Goal: Task Accomplishment & Management: Complete application form

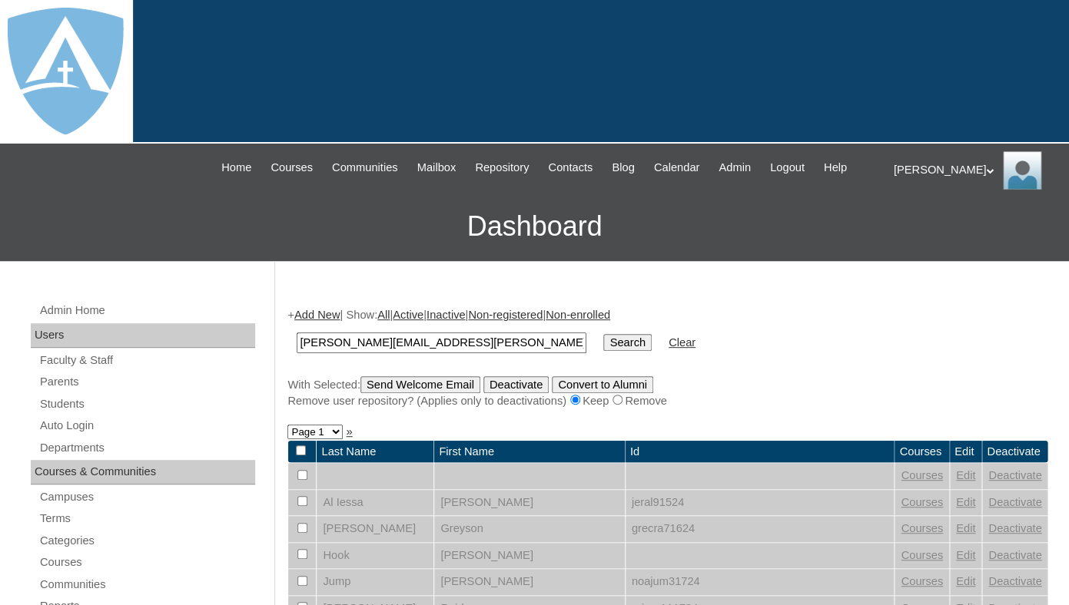
type input "[PERSON_NAME][EMAIL_ADDRESS][PERSON_NAME][DOMAIN_NAME]"
click at [603, 334] on input "Search" at bounding box center [627, 342] width 48 height 17
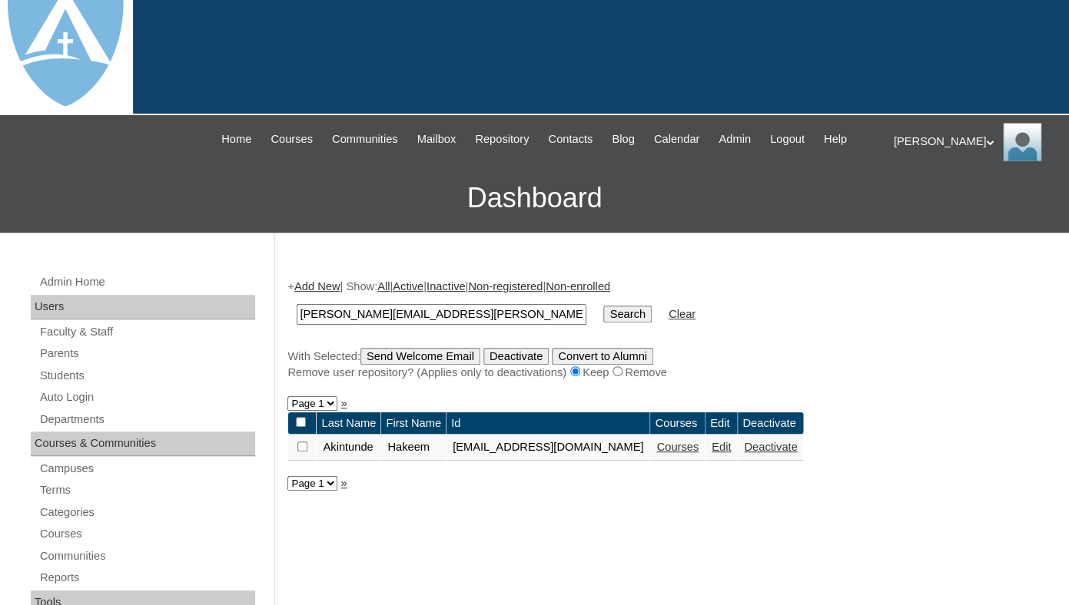
scroll to position [32, 0]
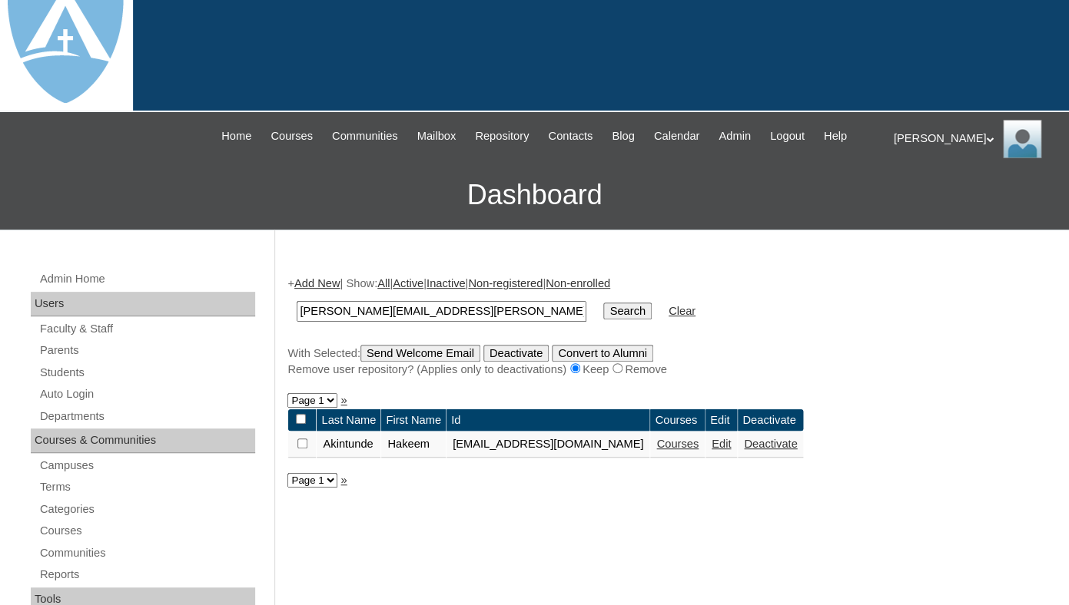
click at [698, 450] on link "Courses" at bounding box center [677, 444] width 42 height 12
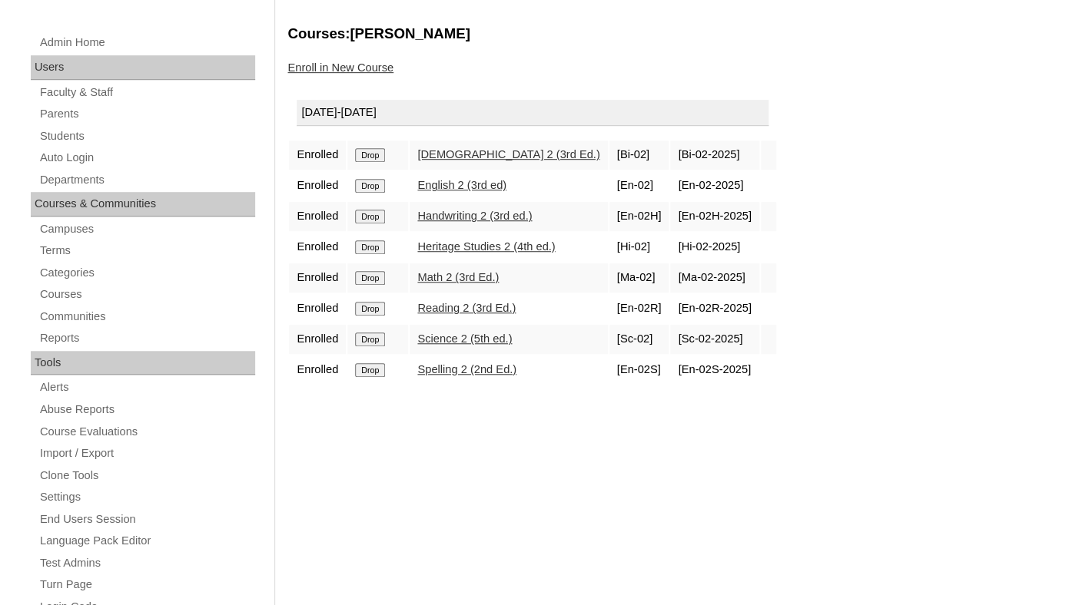
scroll to position [296, 0]
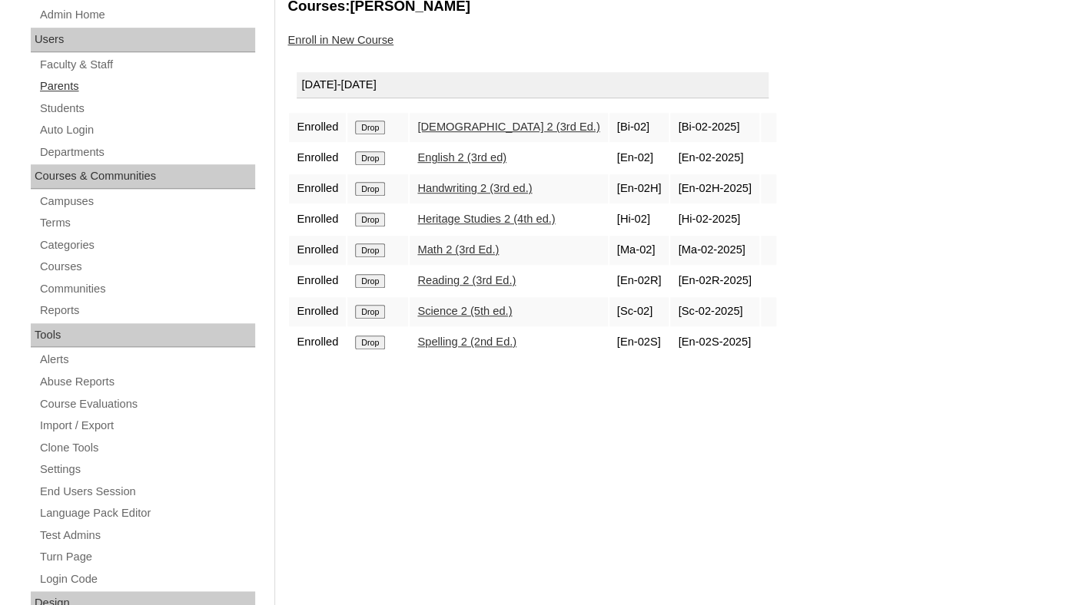
click at [78, 96] on link "Parents" at bounding box center [146, 86] width 217 height 19
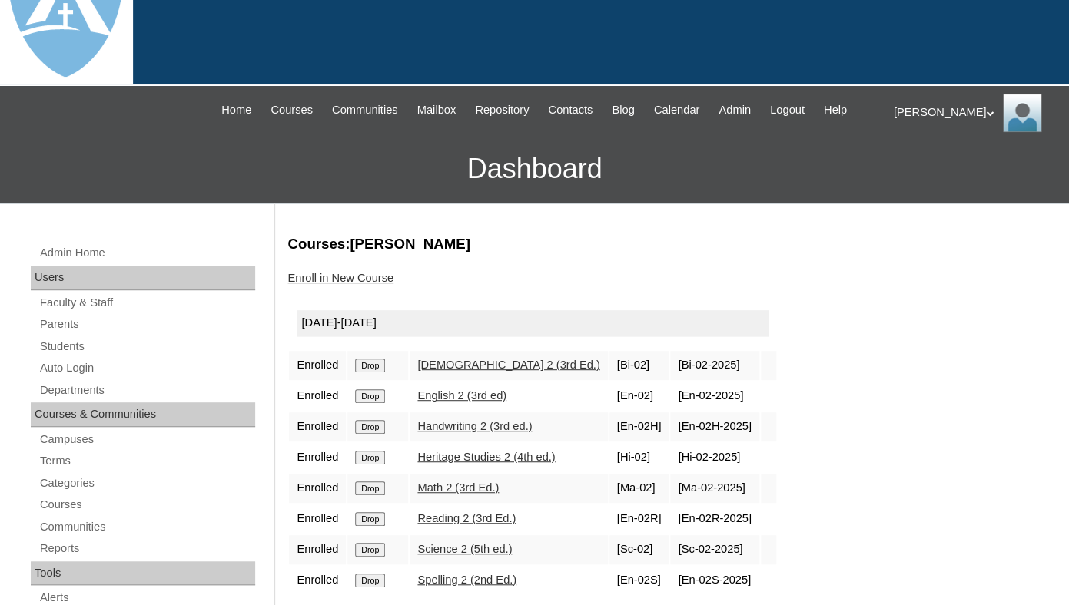
scroll to position [0, 0]
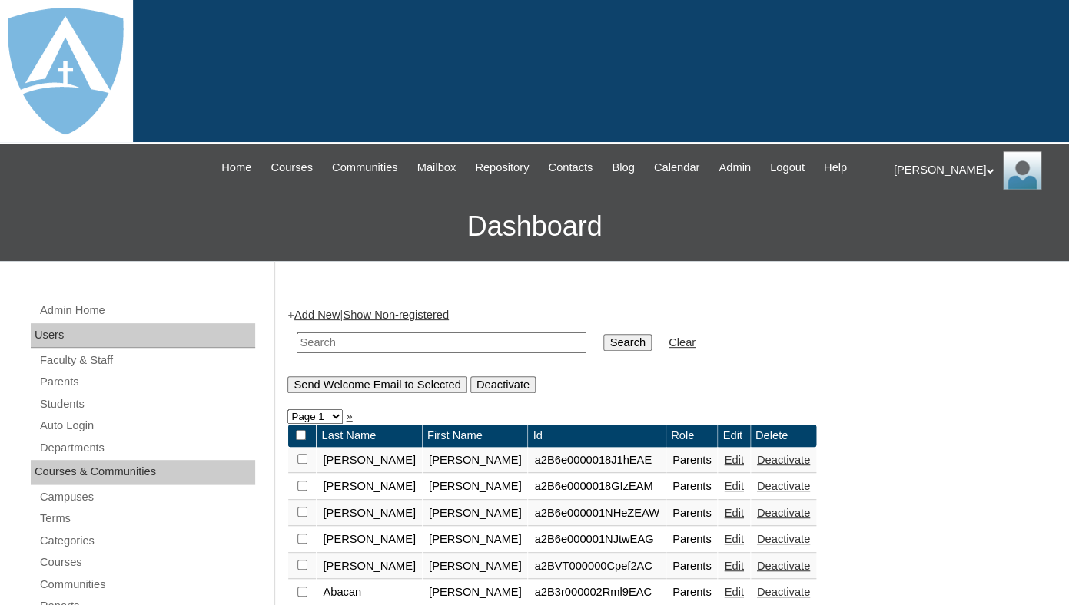
click at [363, 353] on input "text" at bounding box center [442, 343] width 290 height 21
paste input "Sadye Jade Gross"
drag, startPoint x: 370, startPoint y: 355, endPoint x: 251, endPoint y: 353, distance: 118.3
click at [297, 353] on input "Sadye Jade Gross" at bounding box center [442, 343] width 290 height 21
type input "Gross"
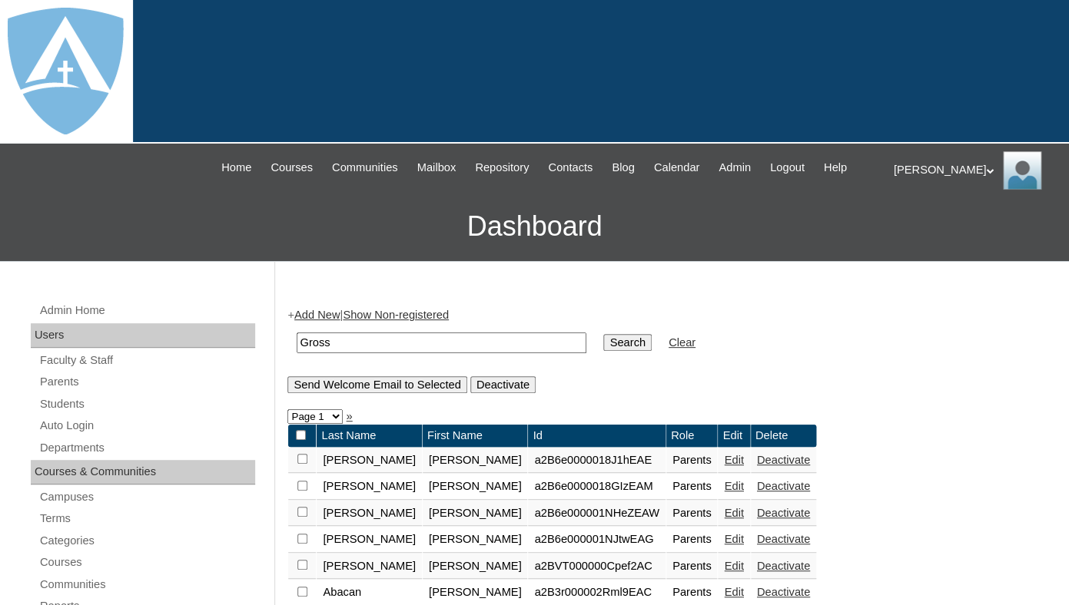
click at [603, 334] on input "Search" at bounding box center [627, 342] width 48 height 17
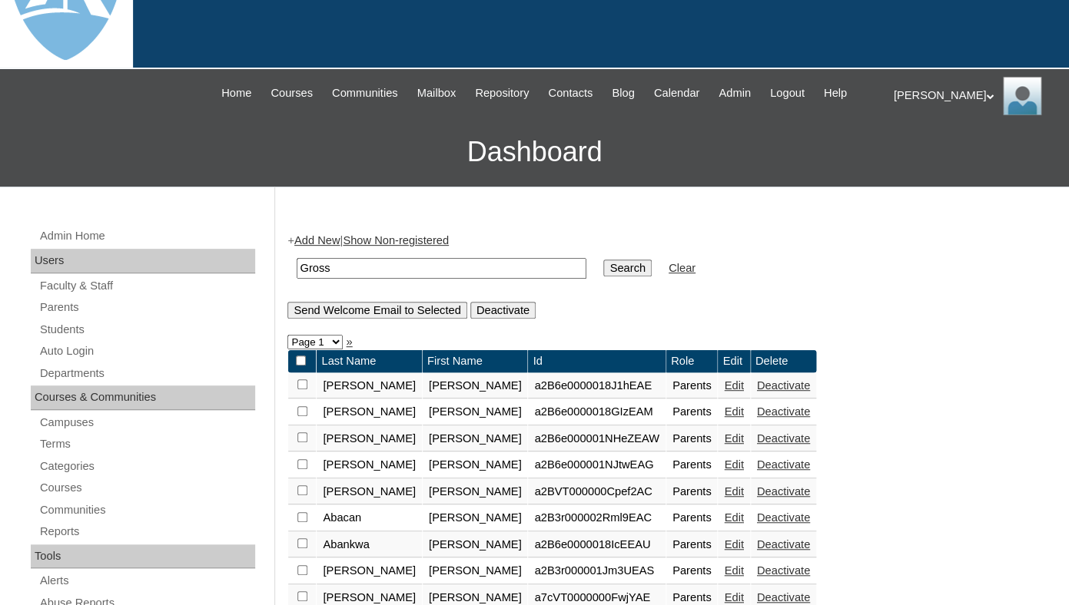
scroll to position [104, 0]
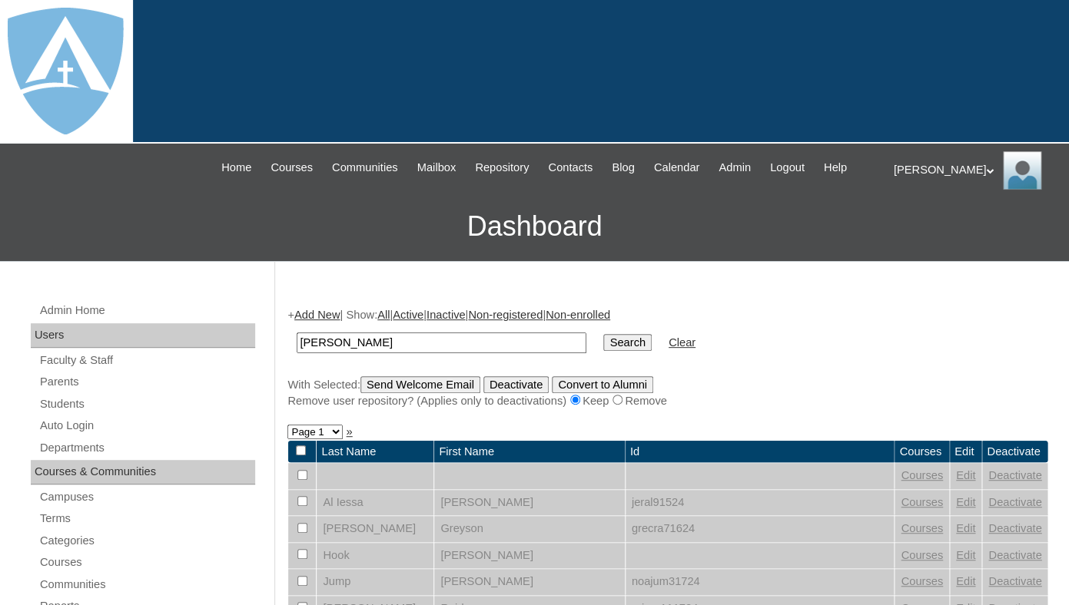
drag, startPoint x: 334, startPoint y: 355, endPoint x: 255, endPoint y: 347, distance: 79.6
click at [297, 347] on input "Aaron Saucedo" at bounding box center [442, 343] width 290 height 21
click at [306, 353] on input "Saucedo" at bounding box center [442, 343] width 290 height 21
type input "Saucedo"
click at [603, 334] on input "Search" at bounding box center [627, 342] width 48 height 17
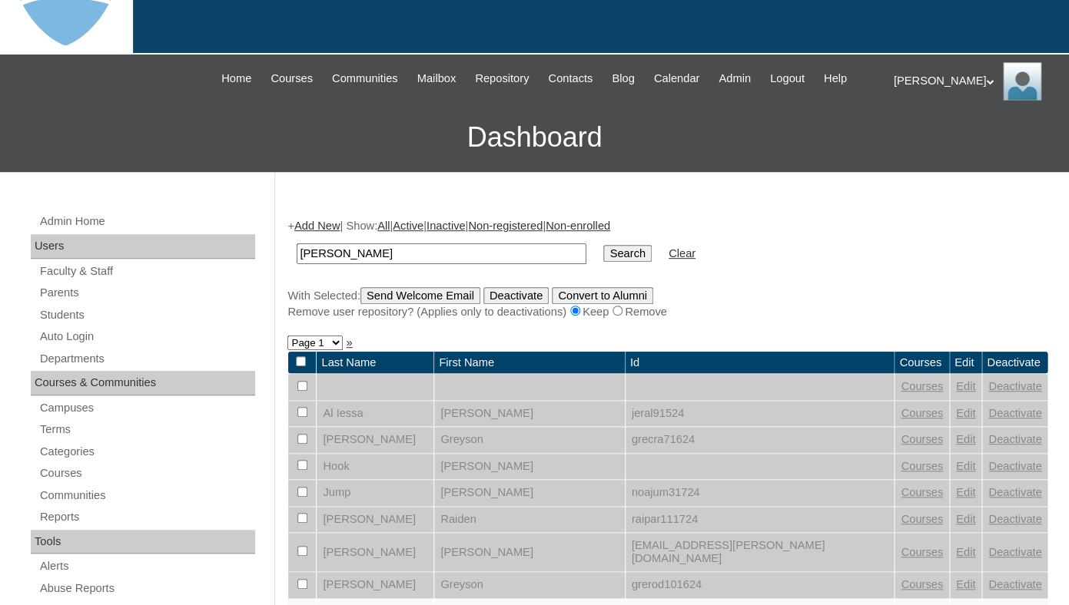
scroll to position [94, 0]
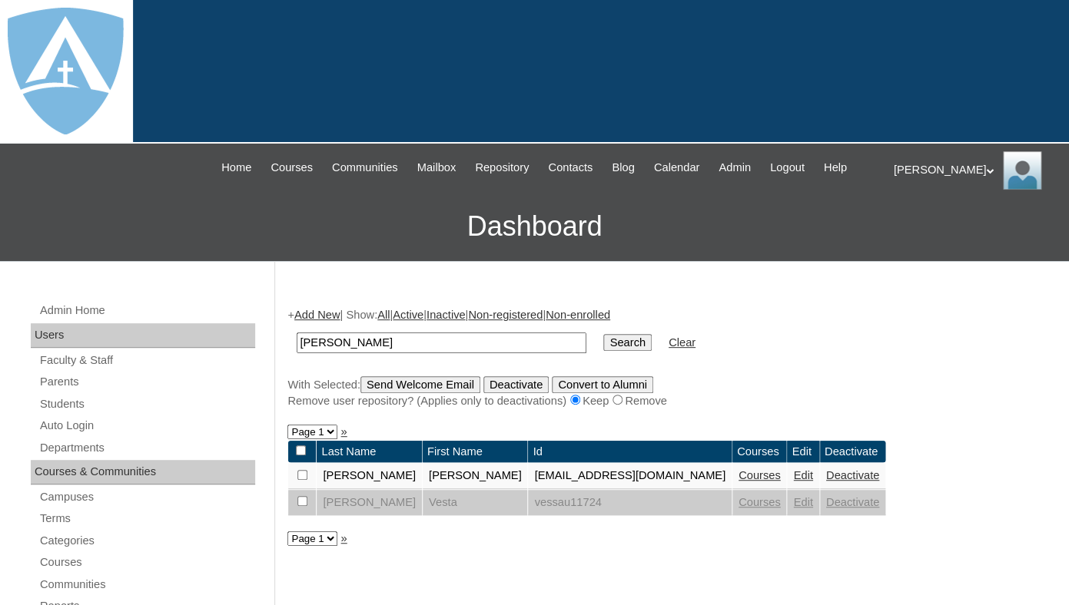
click at [353, 192] on div "|N|Faculty|| Skip to Main Content Skip to Sub Navigation Home Courses Communiti…" at bounding box center [535, 168] width 702 height 48
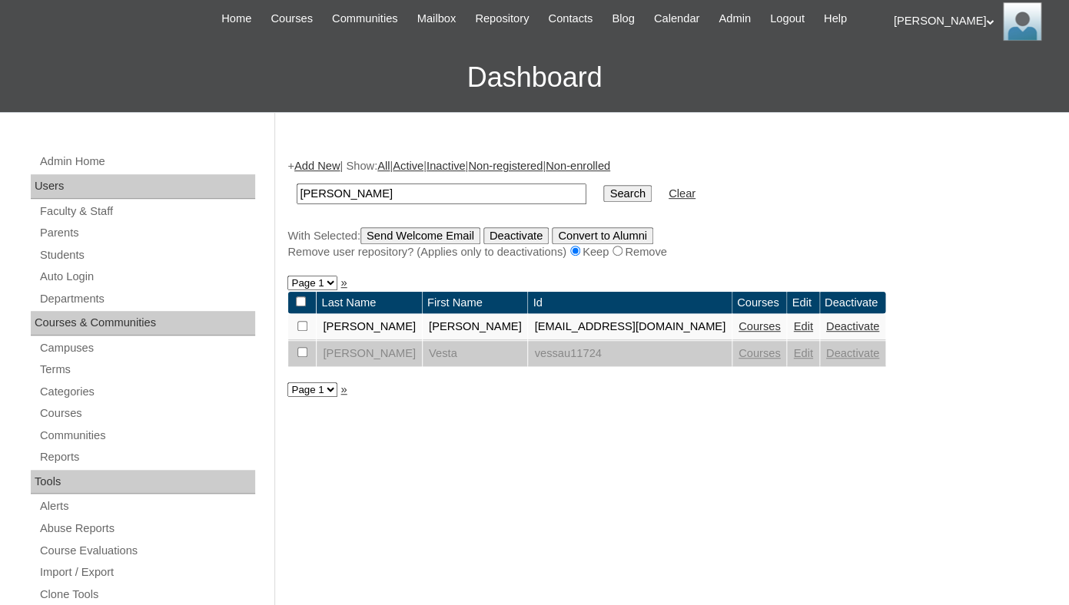
scroll to position [182, 0]
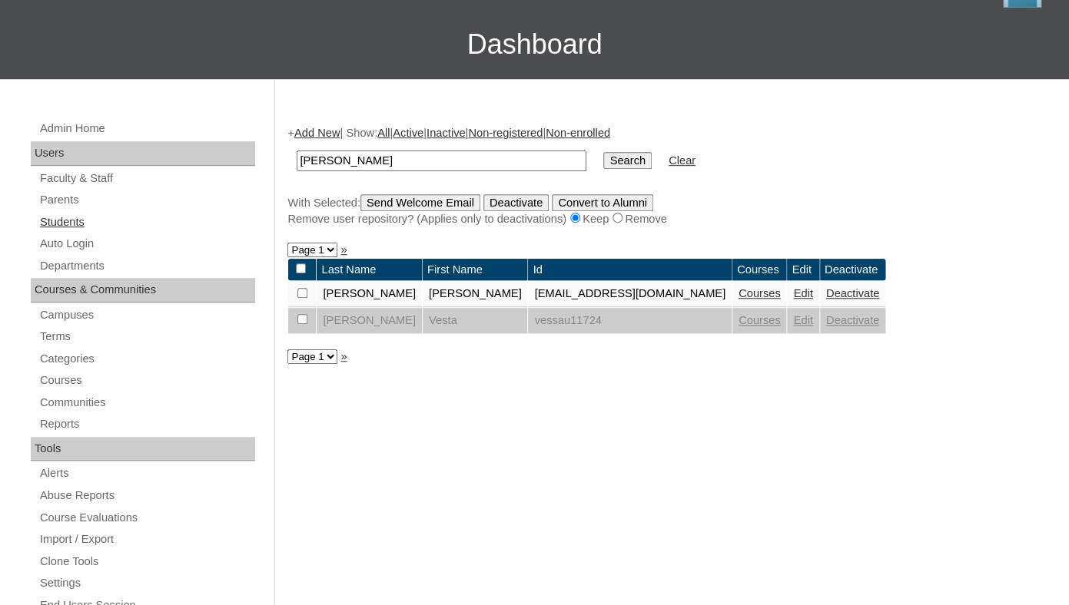
click at [81, 232] on link "Students" at bounding box center [146, 222] width 217 height 19
click at [71, 232] on link "Students" at bounding box center [146, 222] width 217 height 19
click at [63, 232] on link "Students" at bounding box center [146, 222] width 217 height 19
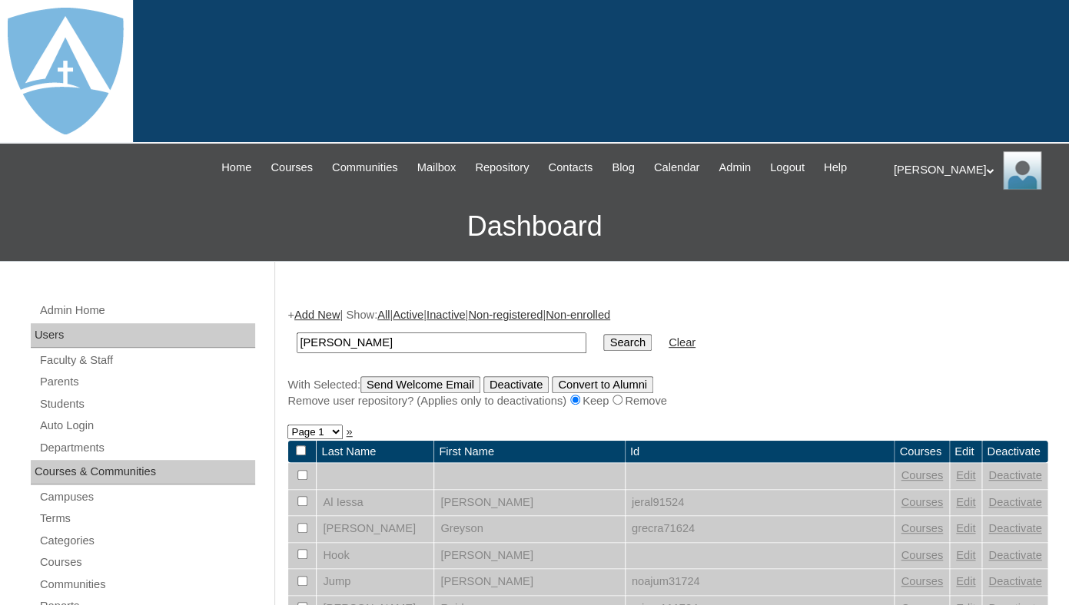
drag, startPoint x: 334, startPoint y: 357, endPoint x: 257, endPoint y: 347, distance: 77.5
click at [297, 348] on input "Aaron Saucedo" at bounding box center [442, 343] width 290 height 21
click at [307, 353] on input "Saucedo" at bounding box center [442, 343] width 290 height 21
type input "Saucedo"
click at [603, 334] on input "Search" at bounding box center [627, 342] width 48 height 17
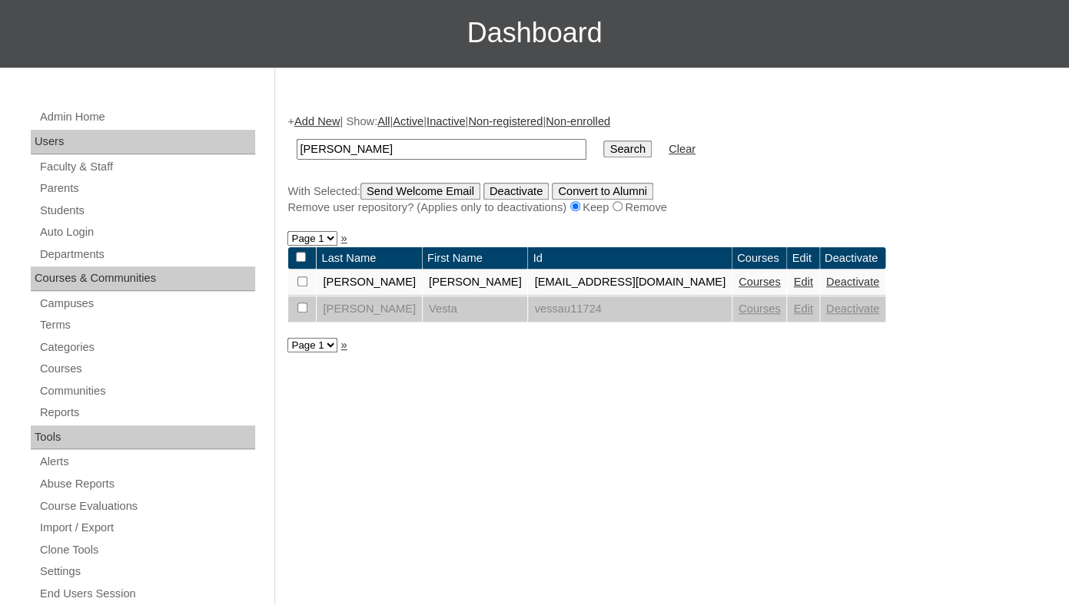
scroll to position [210, 0]
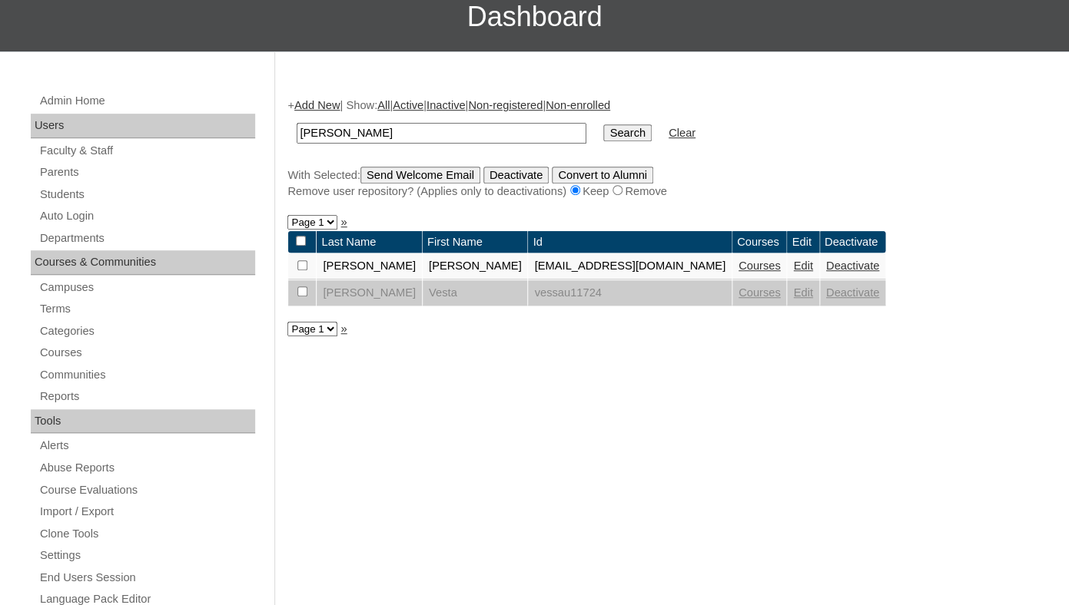
click at [861, 272] on link "Deactivate" at bounding box center [852, 266] width 53 height 12
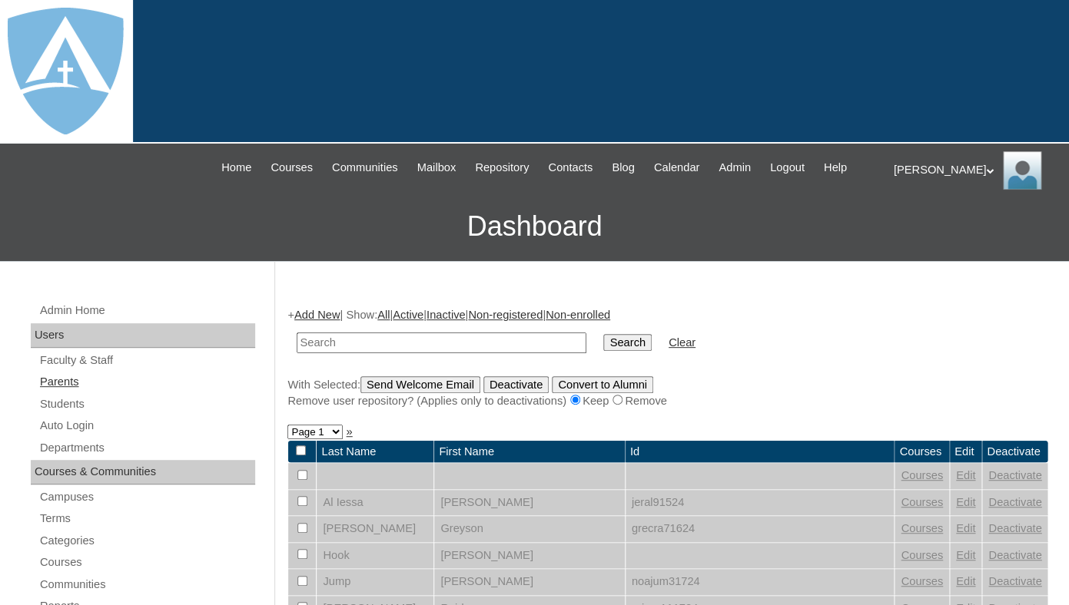
click at [61, 392] on link "Parents" at bounding box center [146, 382] width 217 height 19
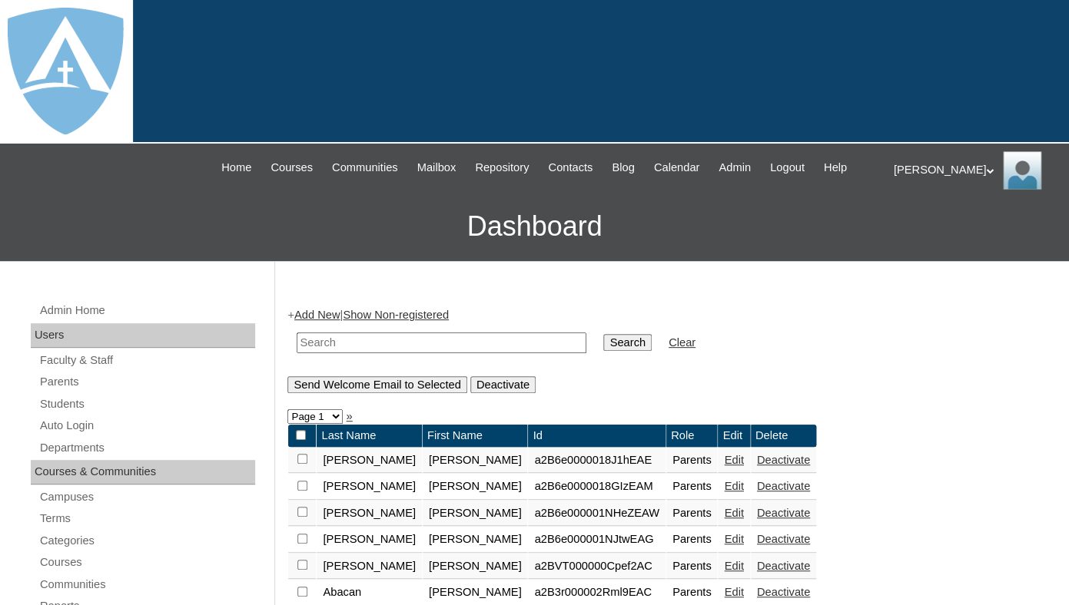
click at [323, 353] on input "text" at bounding box center [442, 343] width 290 height 21
paste input "Sadye Jade Gross"
drag, startPoint x: 369, startPoint y: 360, endPoint x: 267, endPoint y: 357, distance: 102.2
click at [297, 353] on input "Gross" at bounding box center [442, 343] width 290 height 21
type input "Gross"
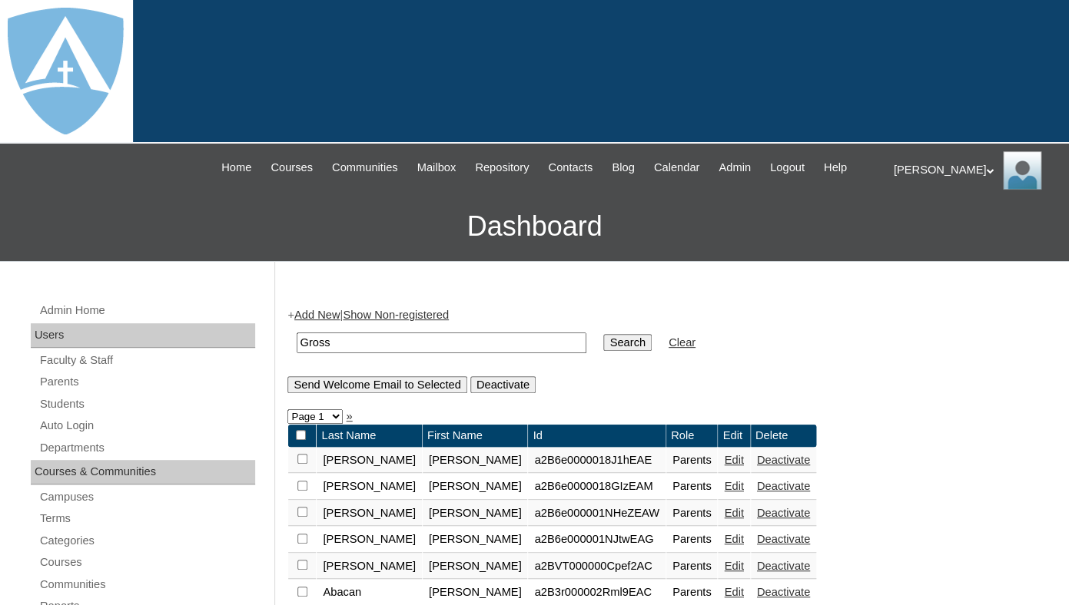
click at [603, 334] on input "Search" at bounding box center [627, 342] width 48 height 17
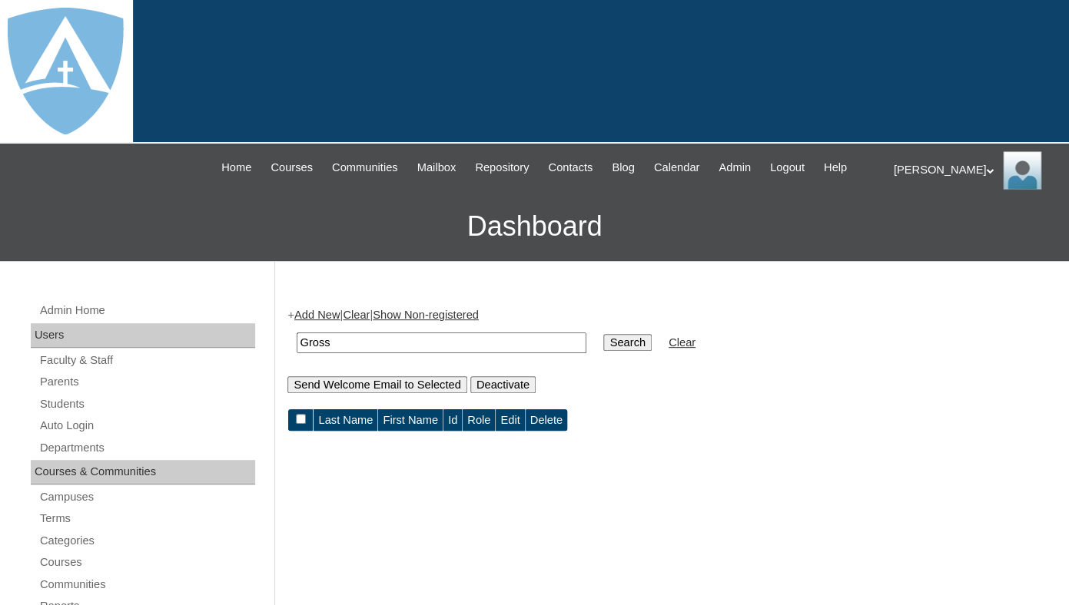
click at [312, 321] on link "Add New" at bounding box center [316, 315] width 45 height 12
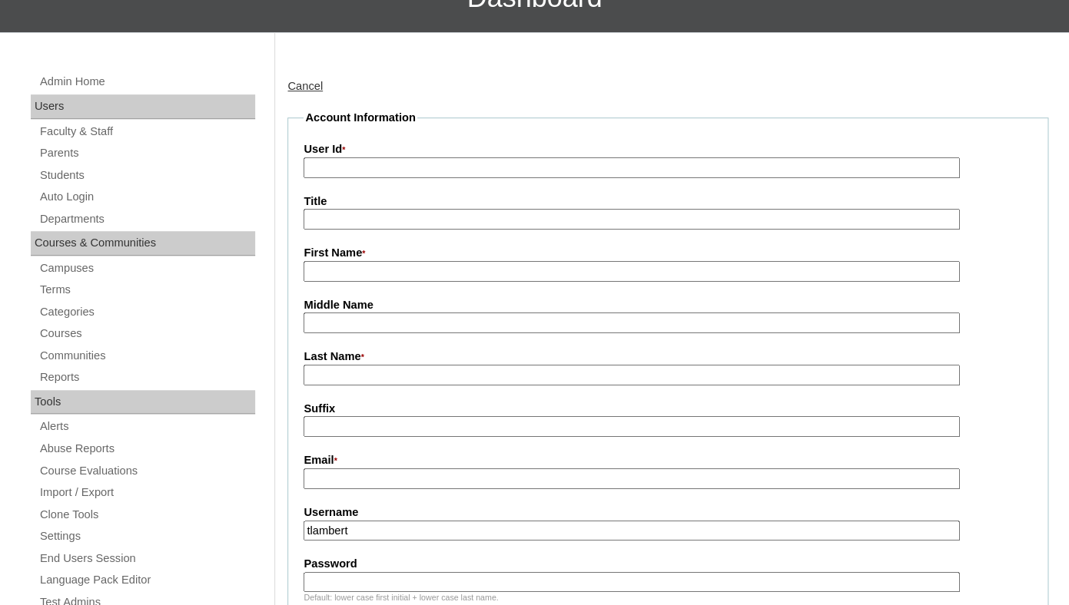
scroll to position [280, 0]
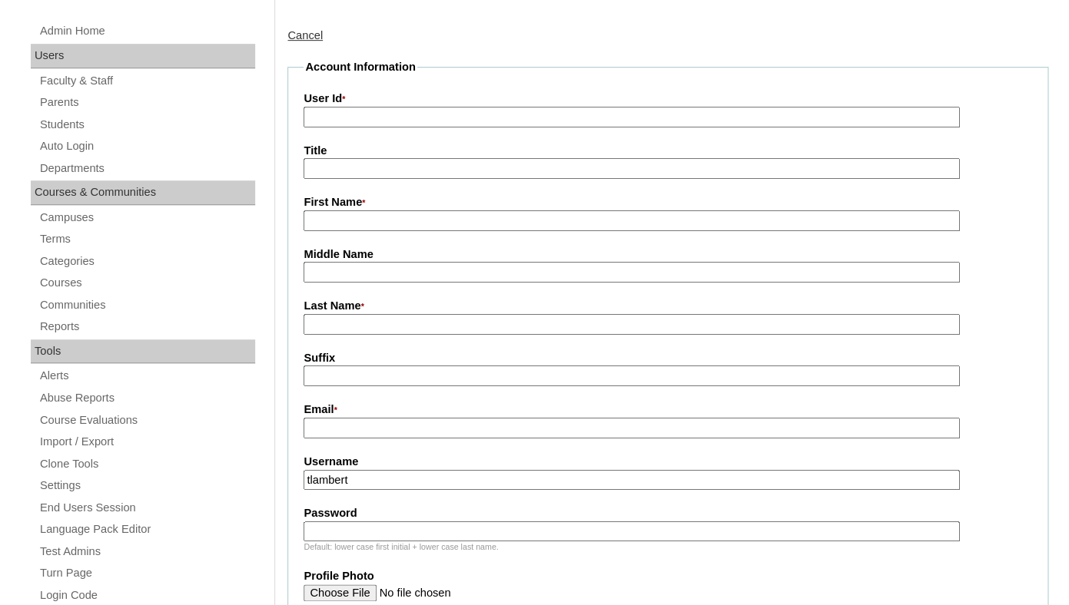
click at [332, 228] on input "First Name *" at bounding box center [630, 221] width 655 height 21
paste input "[PERSON_NAME] [PERSON_NAME]"
drag, startPoint x: 343, startPoint y: 237, endPoint x: 471, endPoint y: 237, distance: 128.3
click at [471, 231] on input "Sadye Jade Gross" at bounding box center [630, 221] width 655 height 21
type input "Sadye"
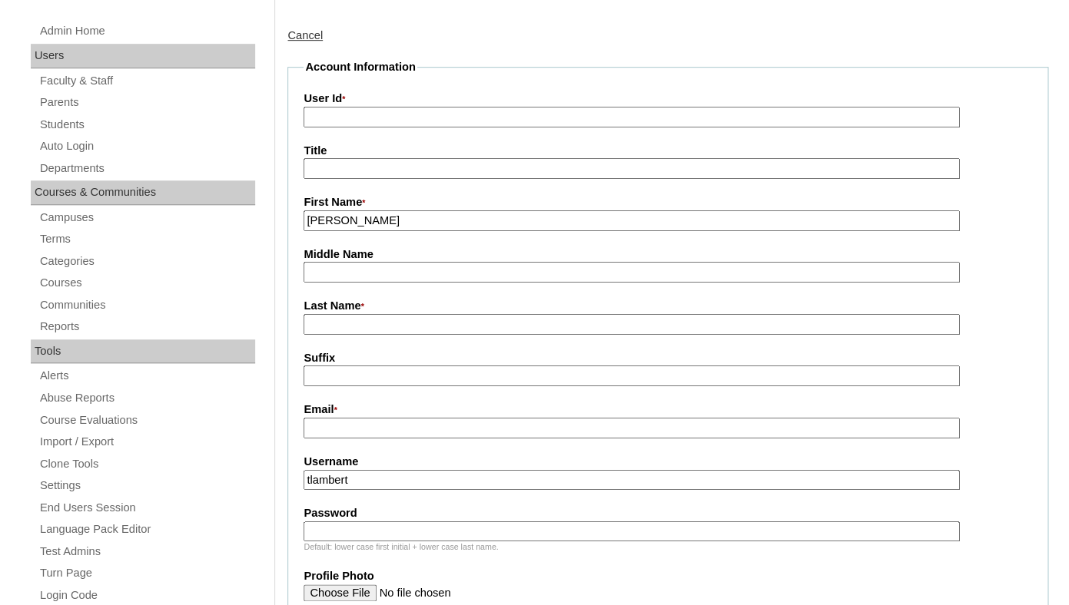
click at [398, 335] on input "Last Name *" at bounding box center [630, 324] width 655 height 21
paste input "Jade Gross"
click at [340, 335] on input "Jade Gross" at bounding box center [630, 324] width 655 height 21
type input "Gross"
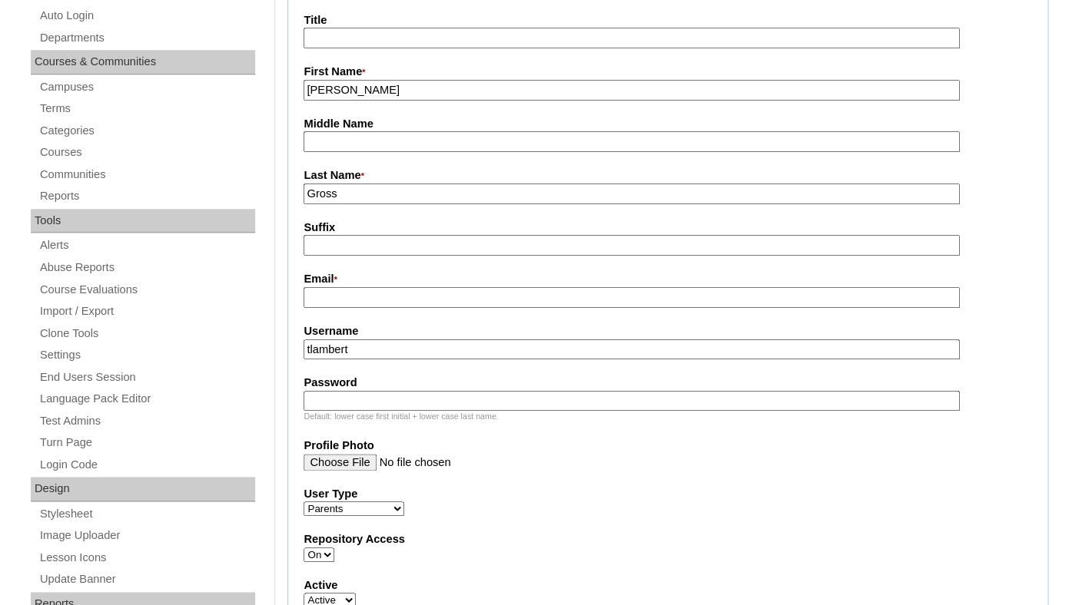
scroll to position [433, 0]
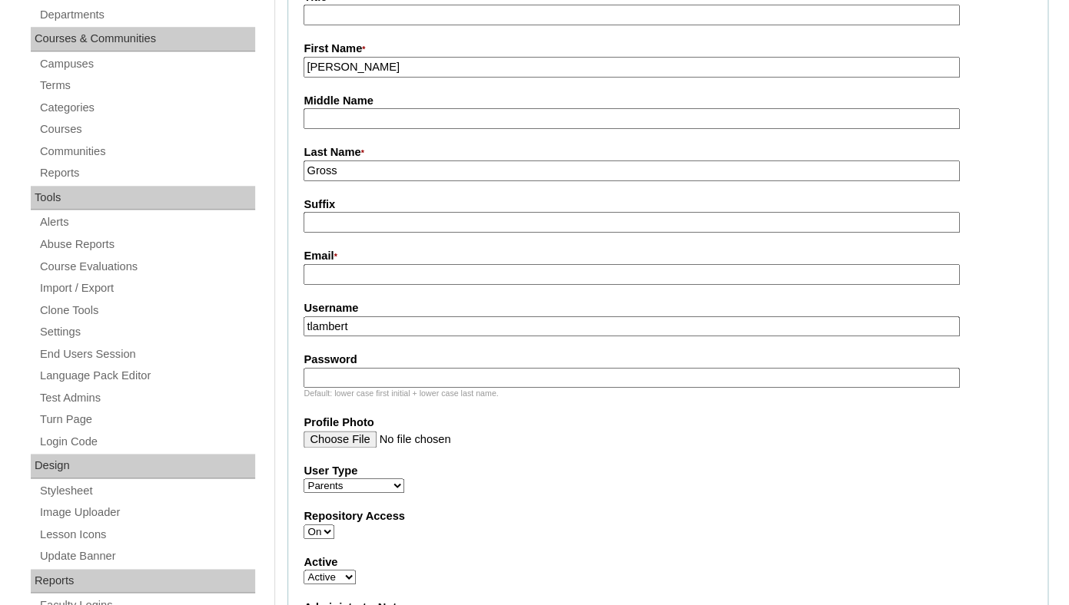
click at [390, 285] on input "Email *" at bounding box center [630, 274] width 655 height 21
paste input "sadyemclain@icloud.com"
type input "sadyemclain@icloud.com"
click at [400, 337] on input "tlambert" at bounding box center [630, 327] width 655 height 21
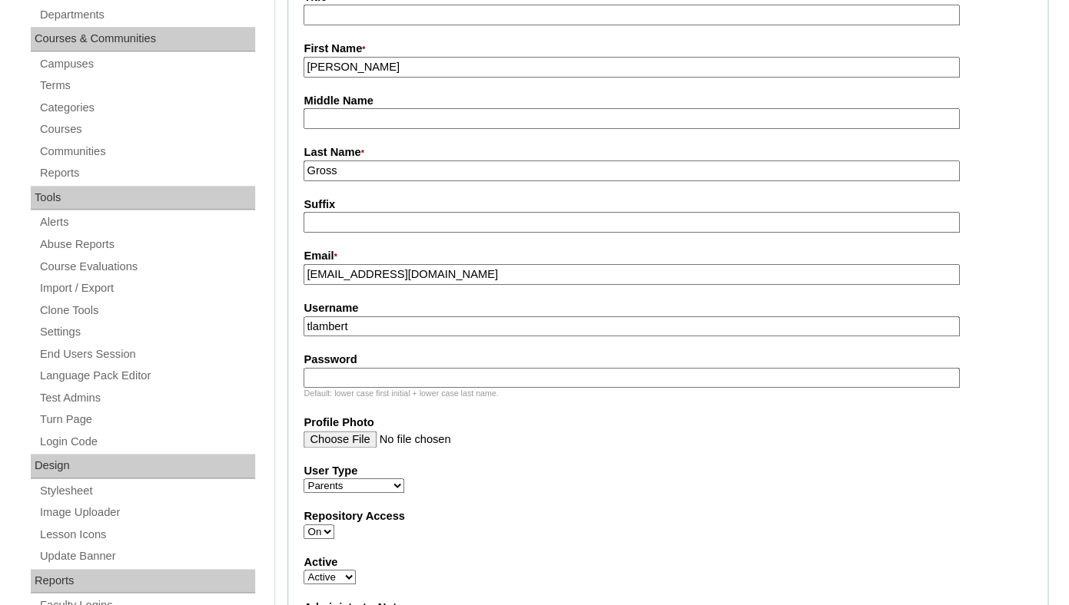
click at [400, 337] on input "tlambert" at bounding box center [630, 327] width 655 height 21
paste input "[EMAIL_ADDRESS][DOMAIN_NAME]"
type input "[EMAIL_ADDRESS][DOMAIN_NAME]"
click at [372, 389] on input "Password" at bounding box center [630, 378] width 655 height 21
paste input "sadyemclain@icloud.com"
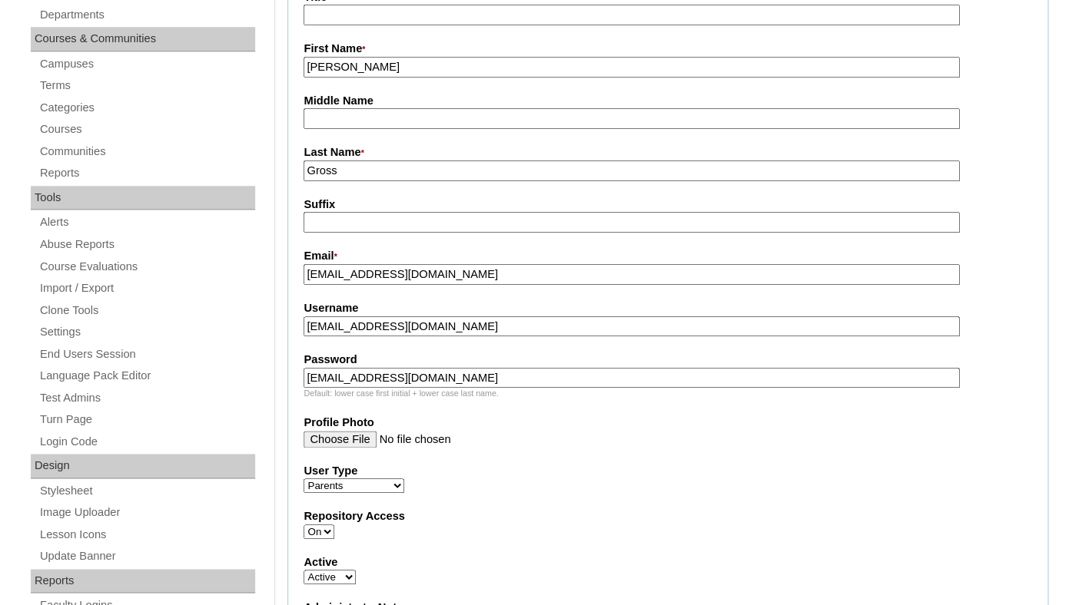
type input "sadyemclain@icloud.com"
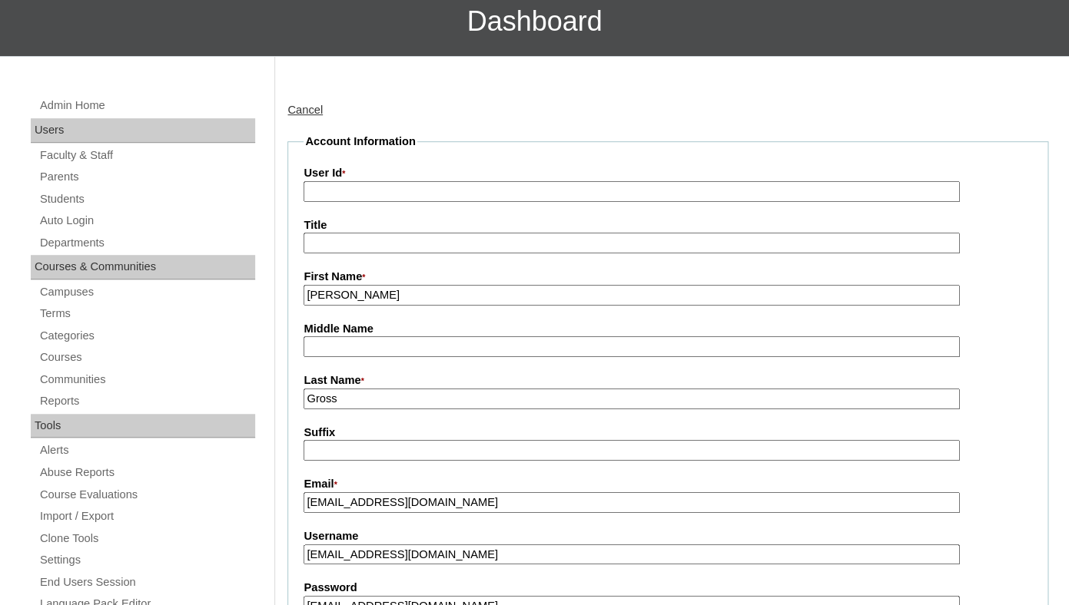
scroll to position [145, 0]
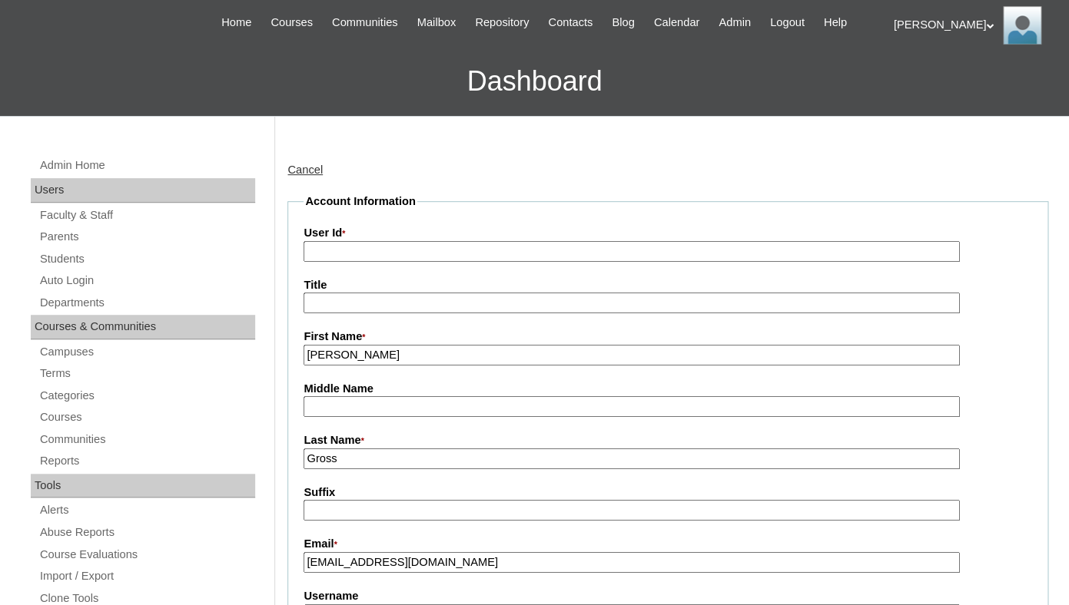
click at [392, 262] on input "User Id *" at bounding box center [630, 251] width 655 height 21
paste input "a7cVT0000000hszYAA"
type input "a7cVT0000000hszYAA"
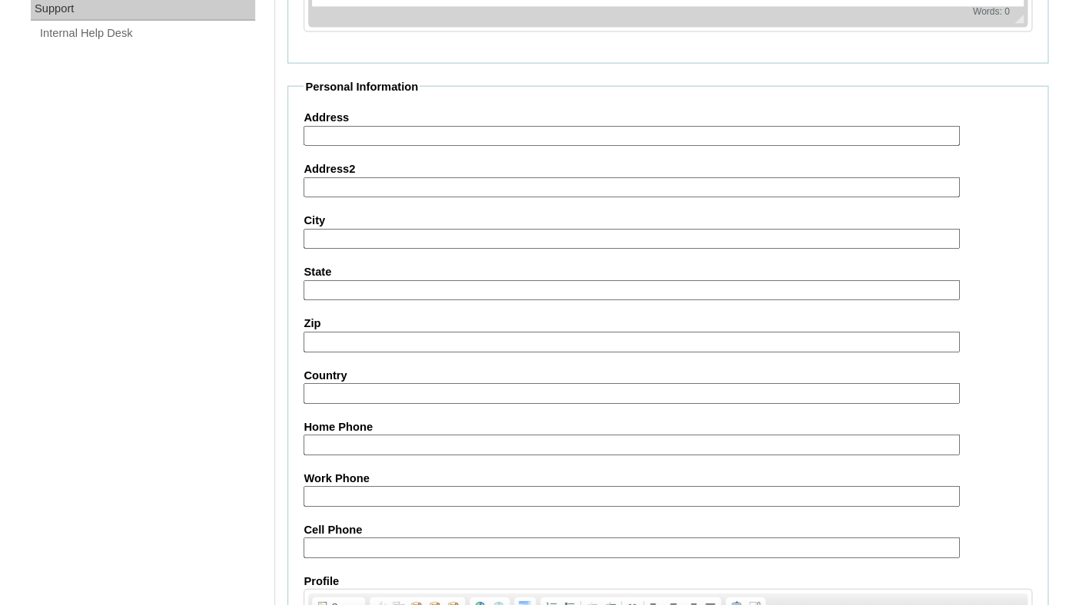
scroll to position [1579, 0]
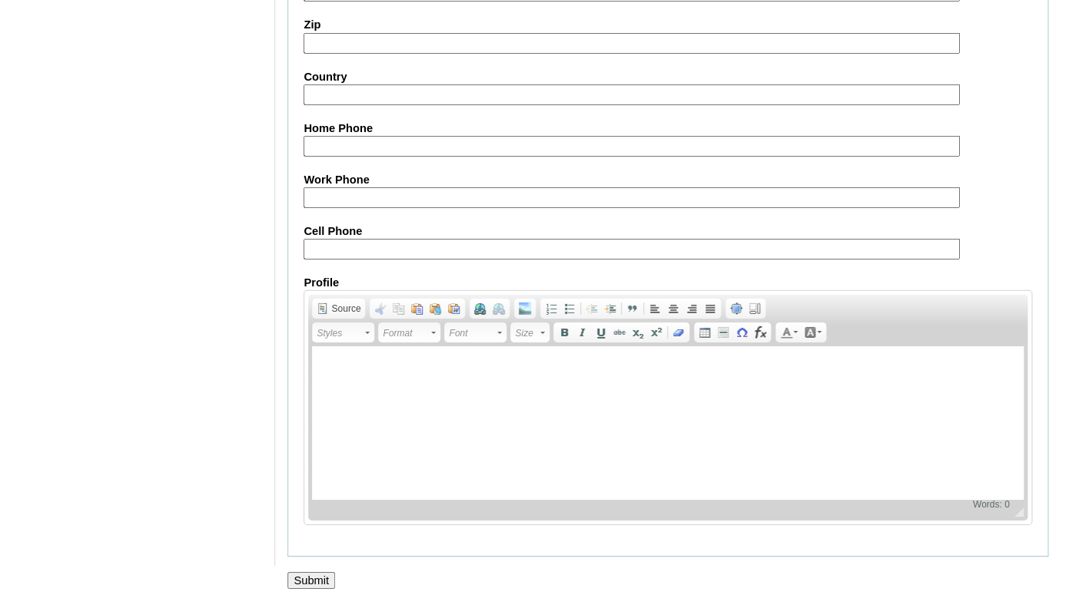
click at [307, 572] on input "Submit" at bounding box center [311, 580] width 48 height 17
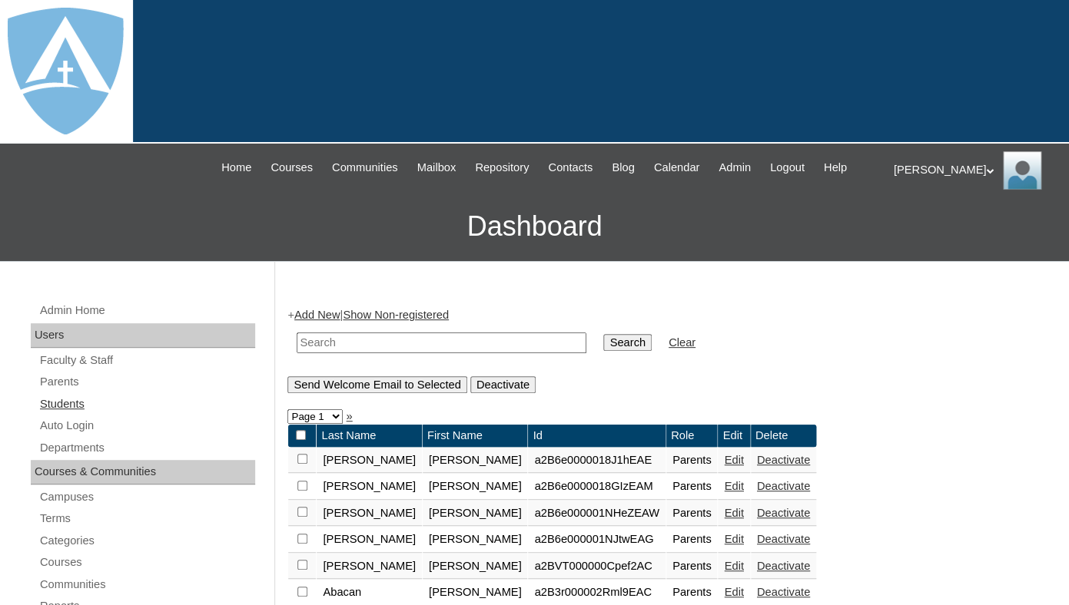
click at [54, 414] on link "Students" at bounding box center [146, 404] width 217 height 19
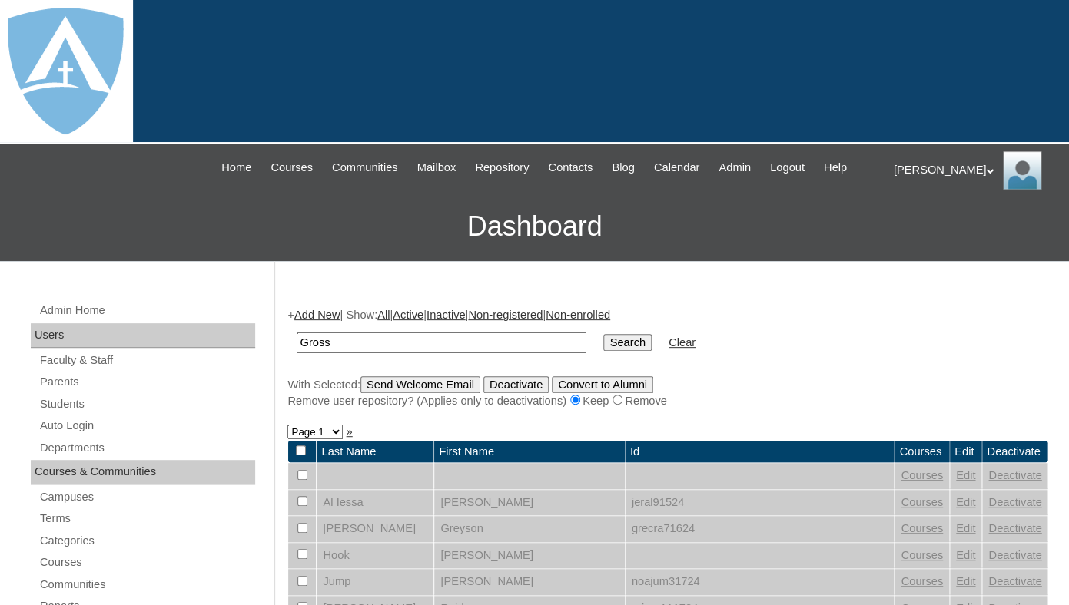
drag, startPoint x: 346, startPoint y: 358, endPoint x: 283, endPoint y: 355, distance: 63.1
click at [297, 353] on input "Gross" at bounding box center [442, 343] width 290 height 21
type input "Gross"
click at [603, 334] on input "Search" at bounding box center [627, 342] width 48 height 17
click at [321, 321] on link "Add New" at bounding box center [316, 315] width 45 height 12
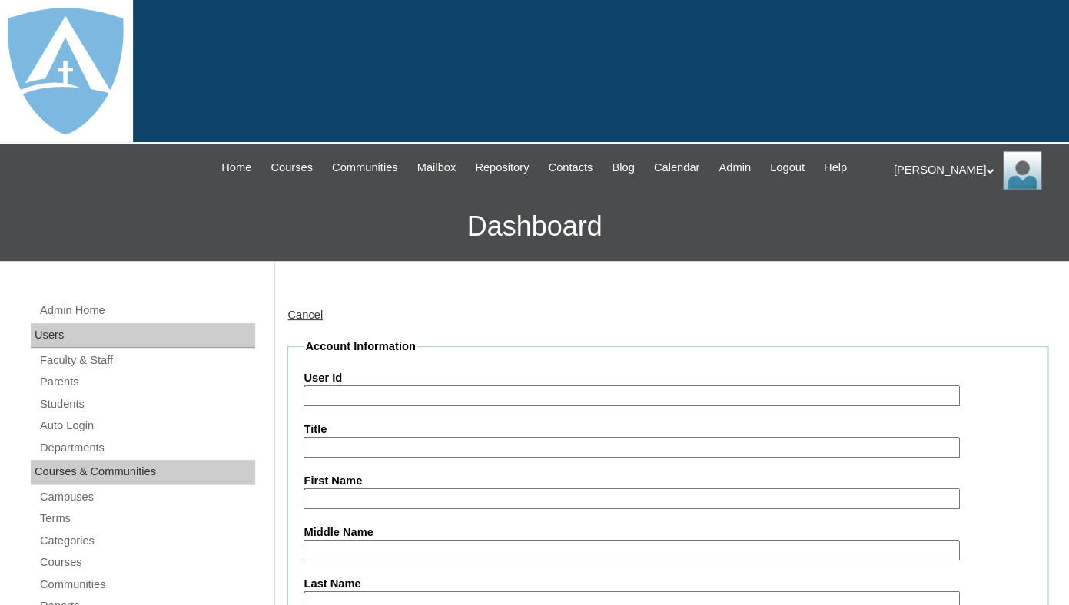
type input "tlambert"
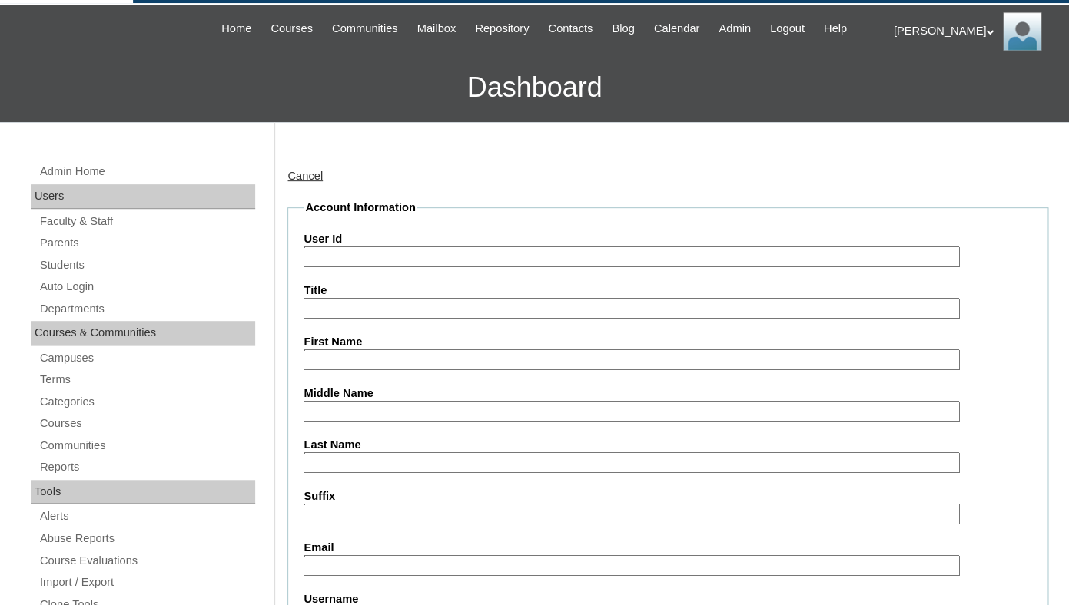
click at [366, 370] on input "First Name" at bounding box center [630, 360] width 655 height 21
paste input "Quinny Gross"
drag, startPoint x: 350, startPoint y: 373, endPoint x: 443, endPoint y: 372, distance: 93.7
click at [443, 370] on input "Quinny Gross" at bounding box center [630, 360] width 655 height 21
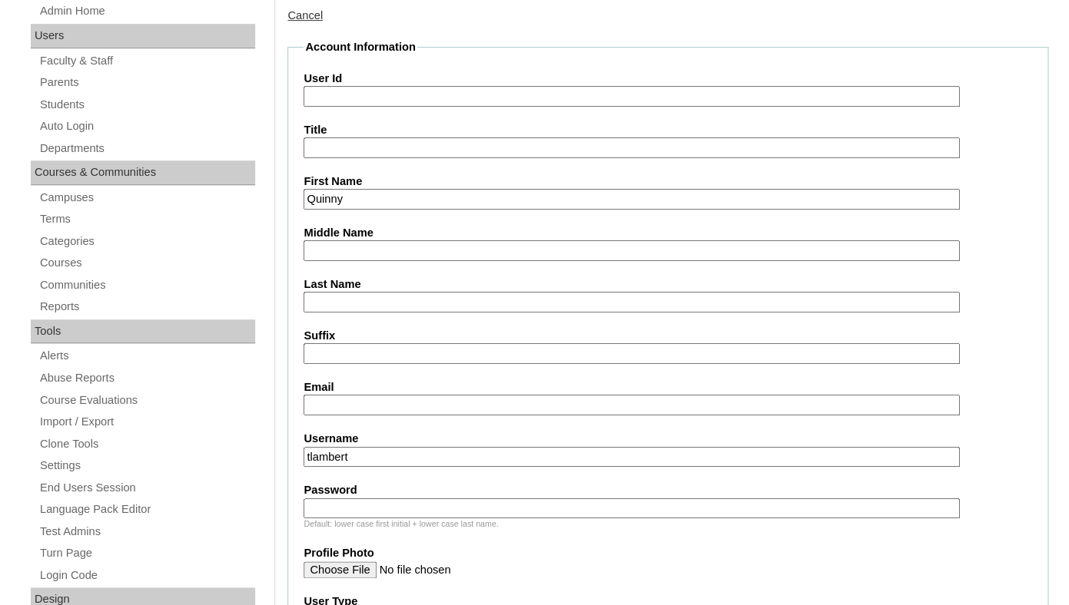
scroll to position [352, 0]
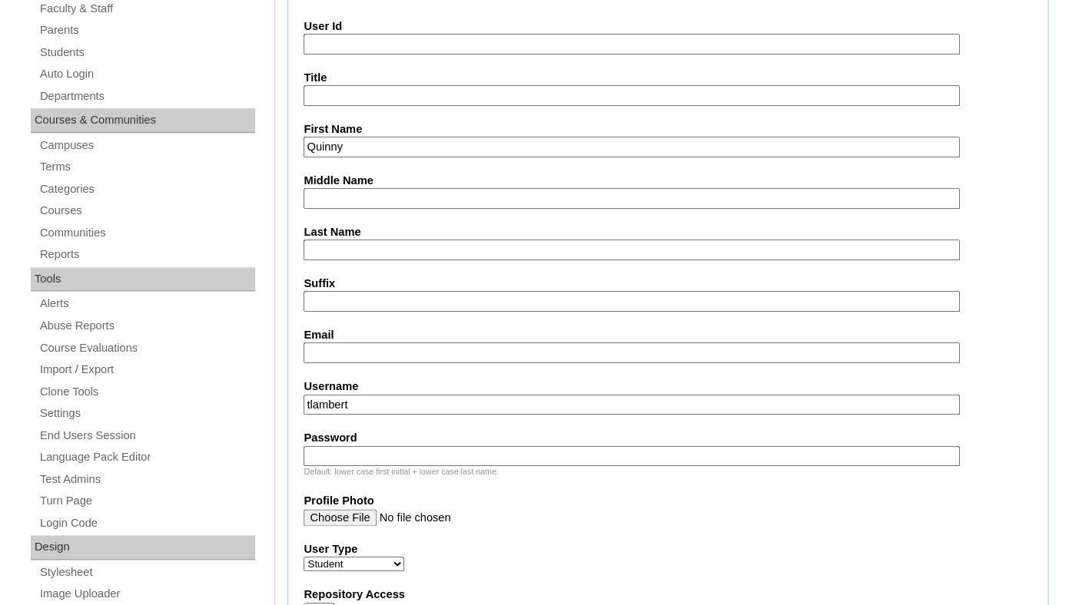
type input "Quinny"
click at [365, 260] on input "Last Name" at bounding box center [630, 250] width 655 height 21
paste input "Gross"
type input "Gross"
click at [433, 363] on input "Email" at bounding box center [630, 353] width 655 height 21
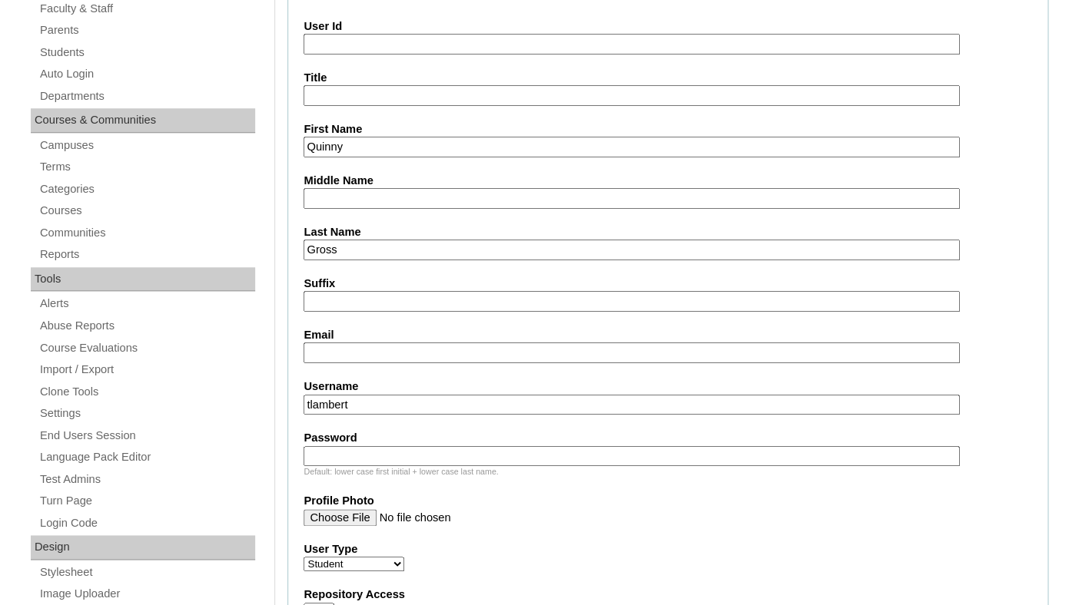
paste input "sadyemclain@icloud.com"
type input "sadyemclain@icloud.com"
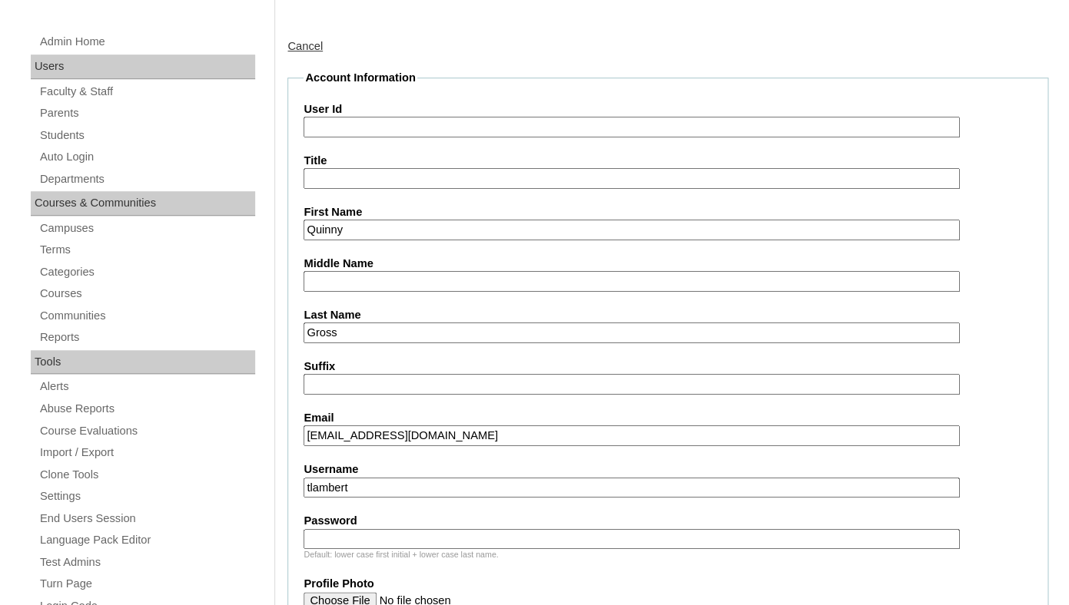
click at [473, 134] on input "User Id" at bounding box center [630, 127] width 655 height 21
paste input "quinny.gross@enlightiumstudent.com"
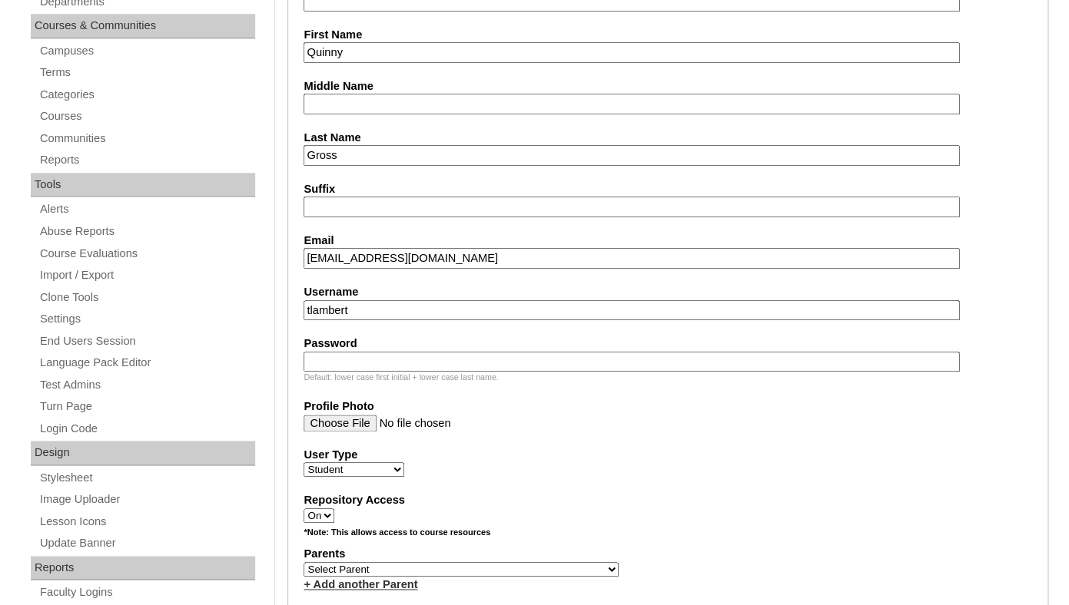
scroll to position [459, 0]
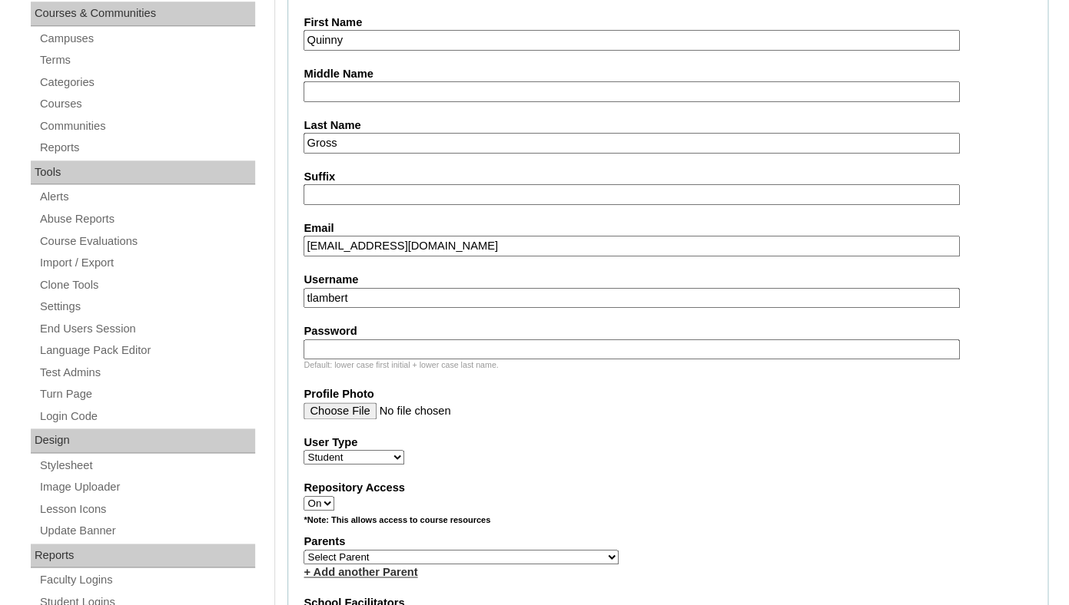
type input "26quinny.gross@enlightiumstudent.com"
click at [383, 309] on input "tlambert" at bounding box center [630, 298] width 655 height 21
paste input "quinny.gross@enlightiumstudent.com"
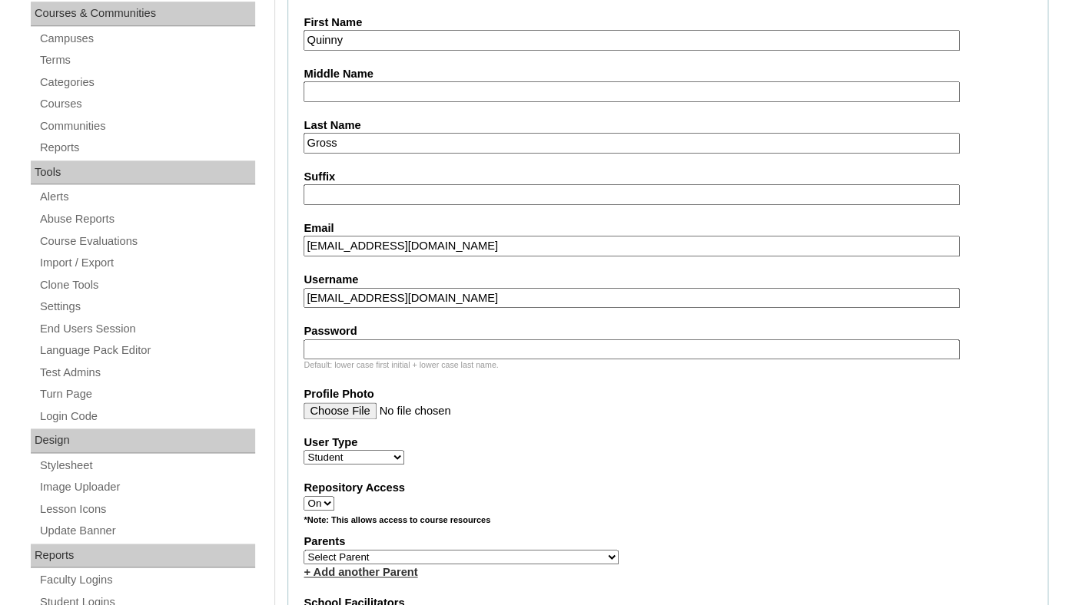
type input "quinny.gross@enlightiumstudent.com"
click at [363, 360] on input "Password" at bounding box center [630, 350] width 655 height 21
paste input "quinny.gross@enlightiumstudent.com"
type input "quinny.gross@enlightiumstudent.com"
click at [501, 420] on input "Profile Photo" at bounding box center [630, 411] width 655 height 17
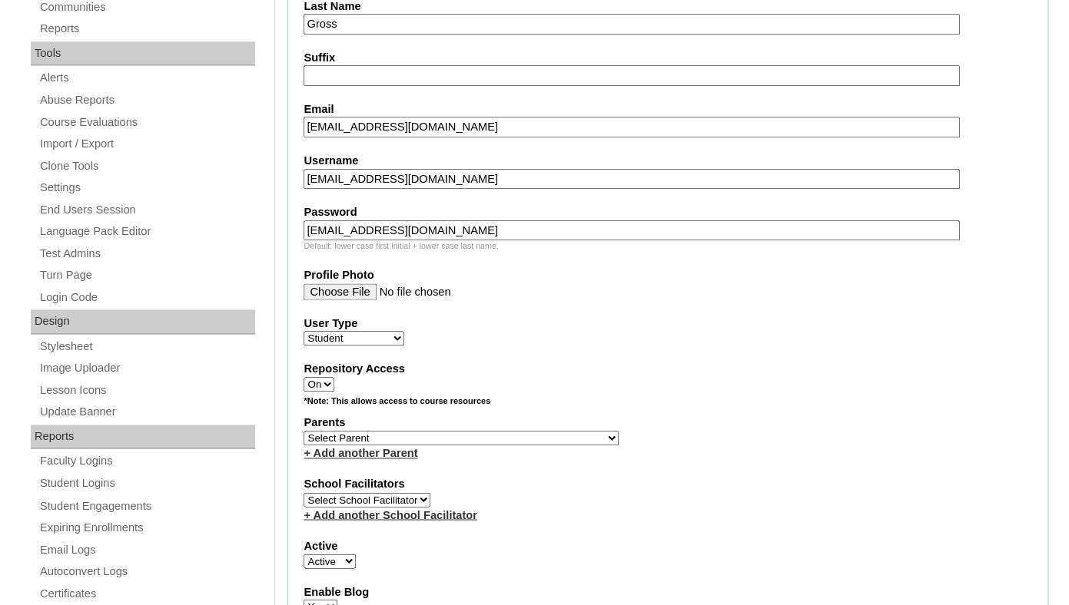
scroll to position [628, 0]
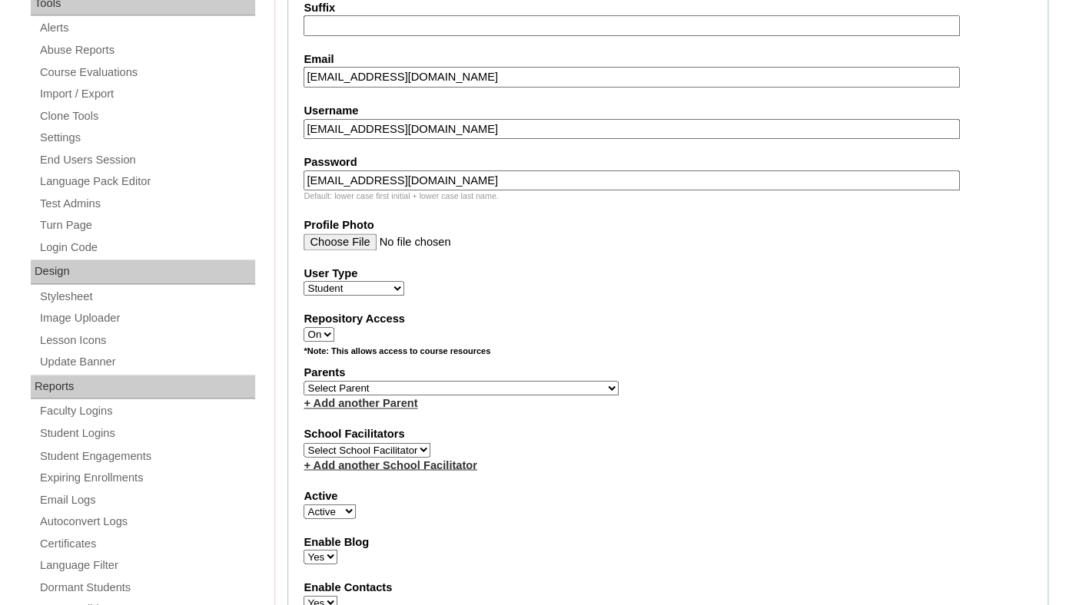
click at [303, 381] on select "Select Parent Garcia, Rosa Labourdette, Jessica Nicholson, Nicky Valentin , Nat…" at bounding box center [460, 388] width 315 height 15
select select "101352"
click option "Gross, Sadye" at bounding box center [0, 0] width 0 height 0
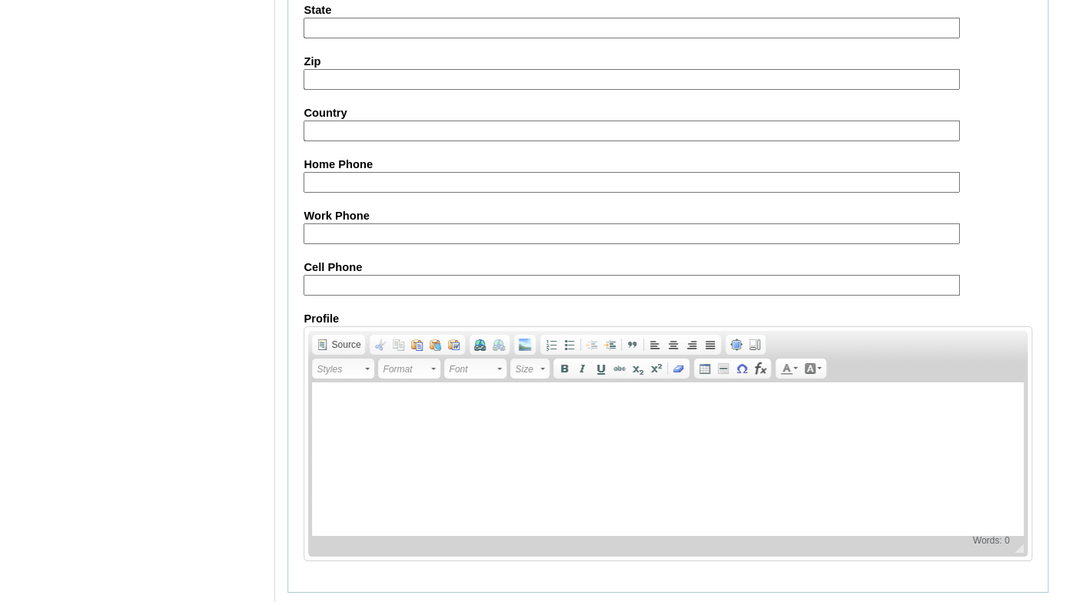
scroll to position [1854, 0]
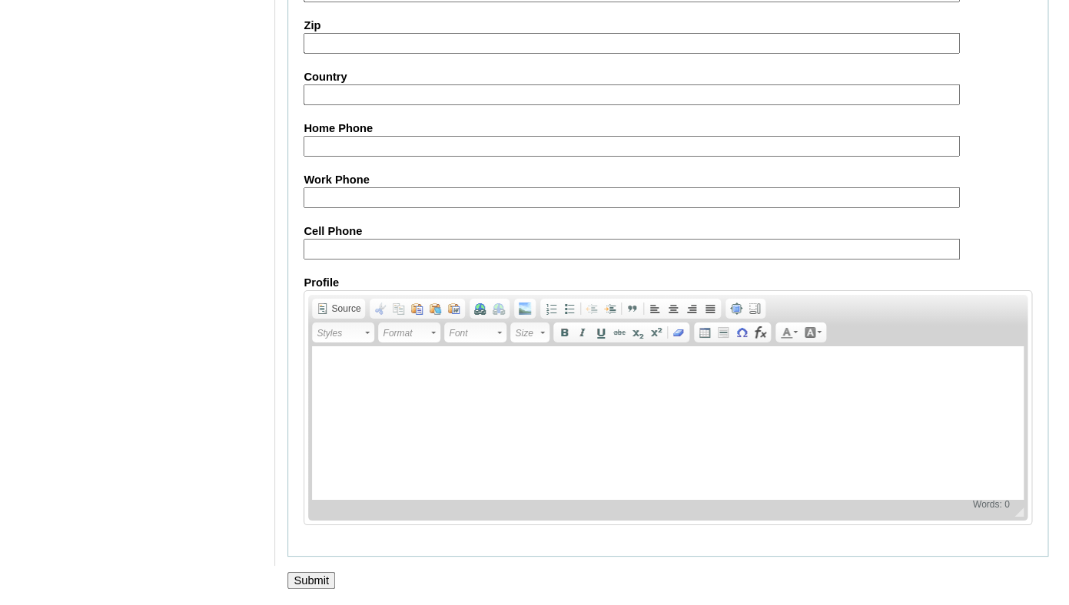
click at [317, 575] on input "Submit" at bounding box center [311, 580] width 48 height 17
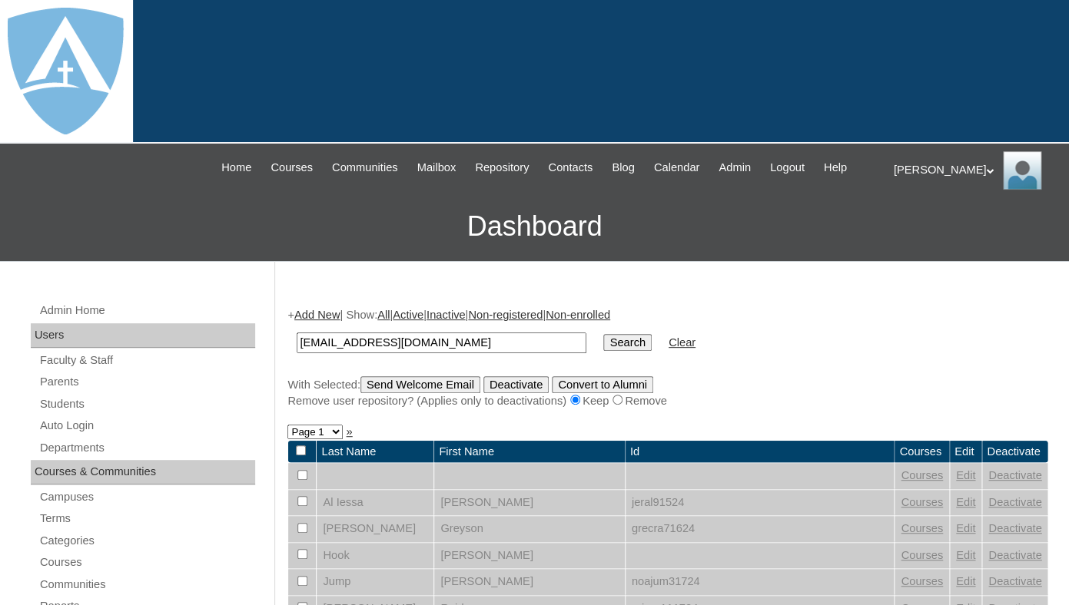
type input "[EMAIL_ADDRESS][DOMAIN_NAME]"
click at [603, 334] on input "Search" at bounding box center [627, 342] width 48 height 17
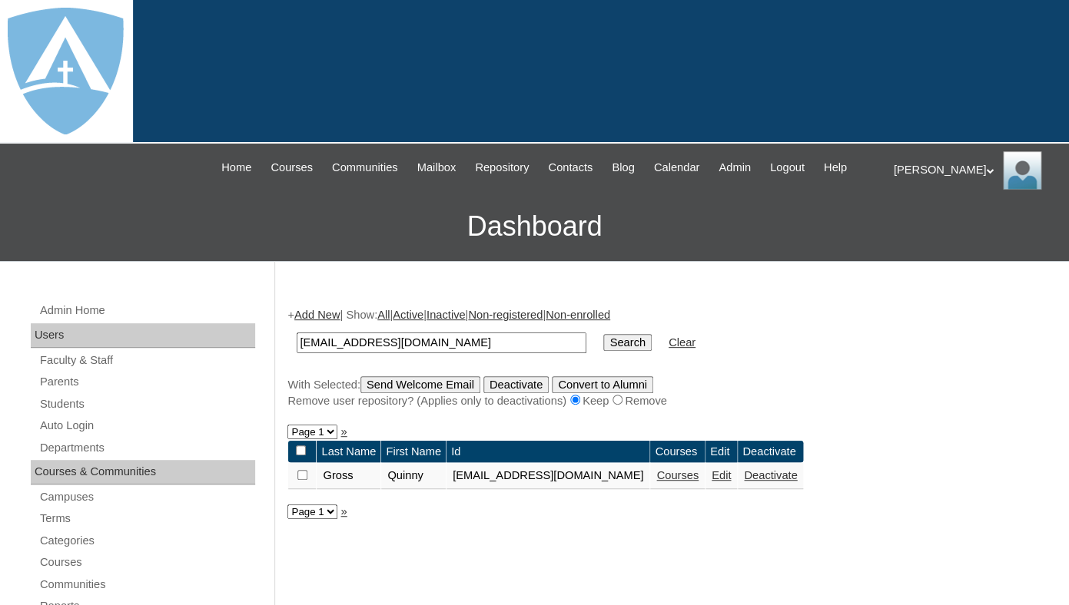
click at [698, 482] on link "Courses" at bounding box center [677, 475] width 42 height 12
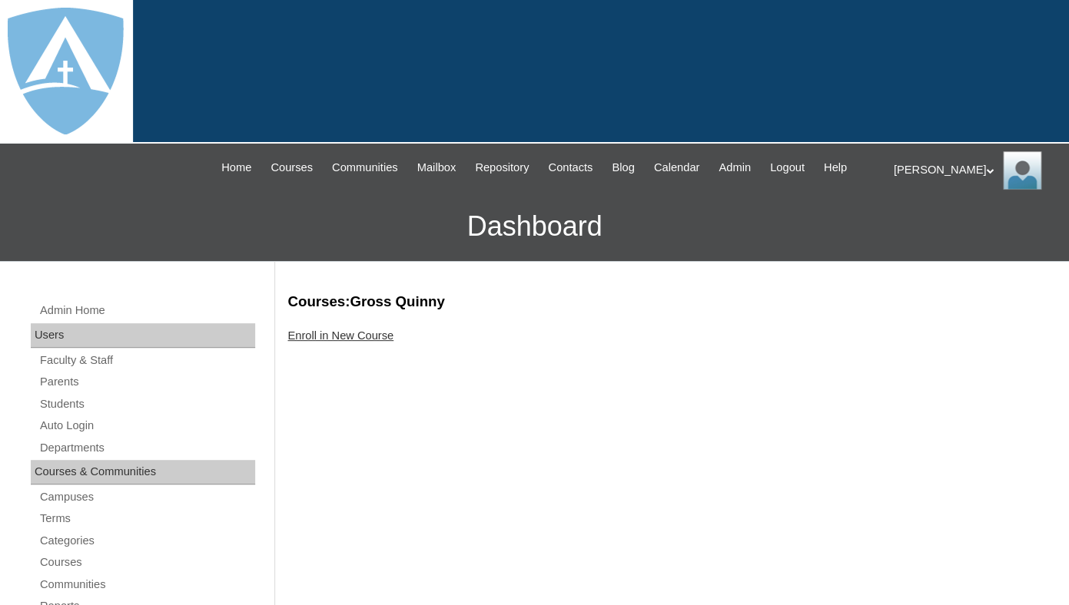
click at [370, 342] on link "Enroll in New Course" at bounding box center [340, 336] width 106 height 12
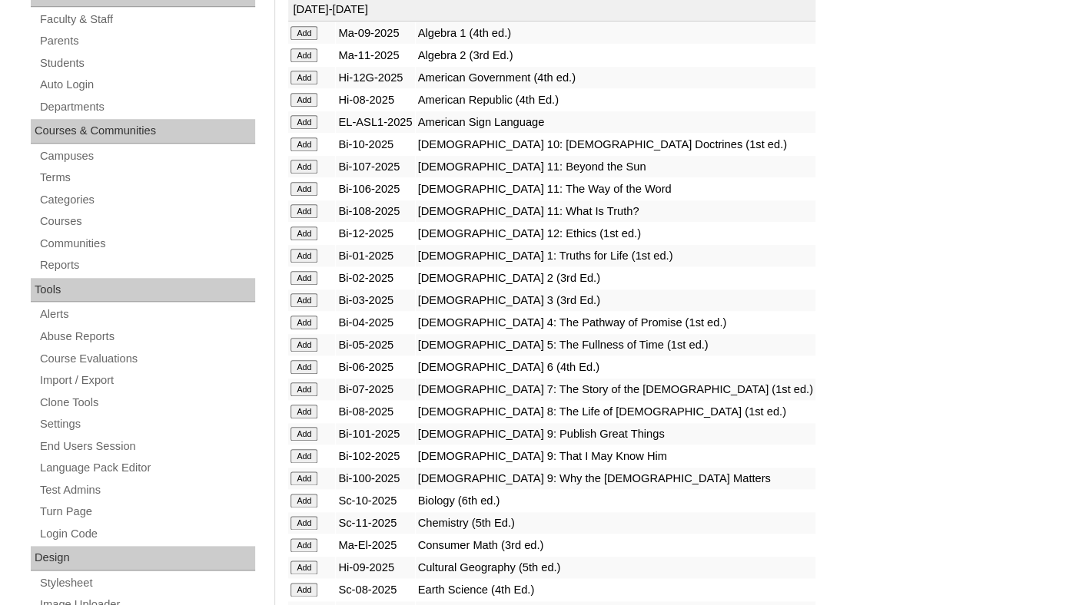
scroll to position [402, 0]
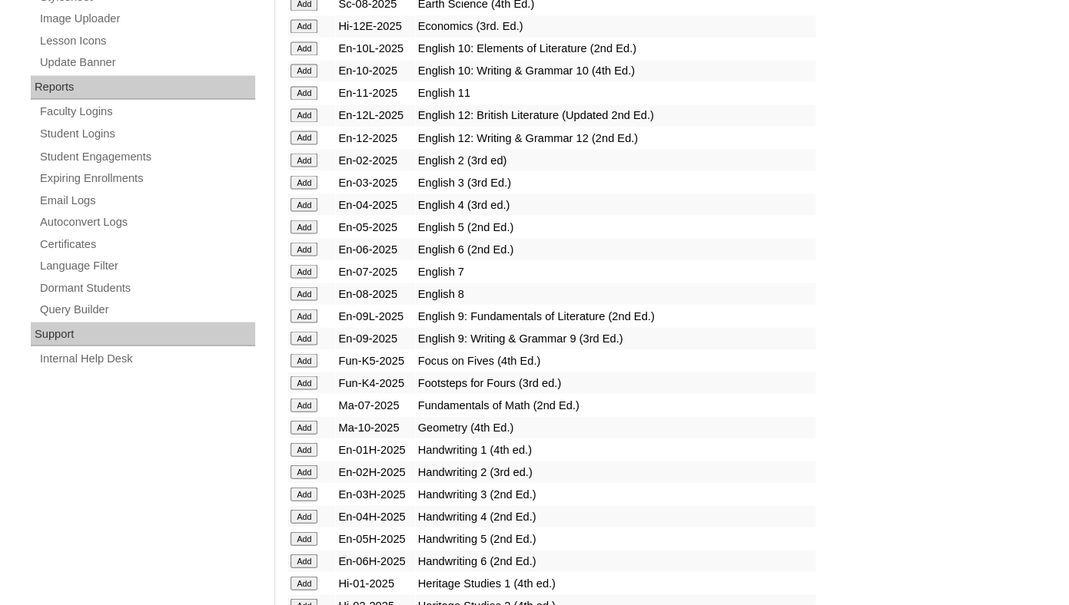
scroll to position [1167, 0]
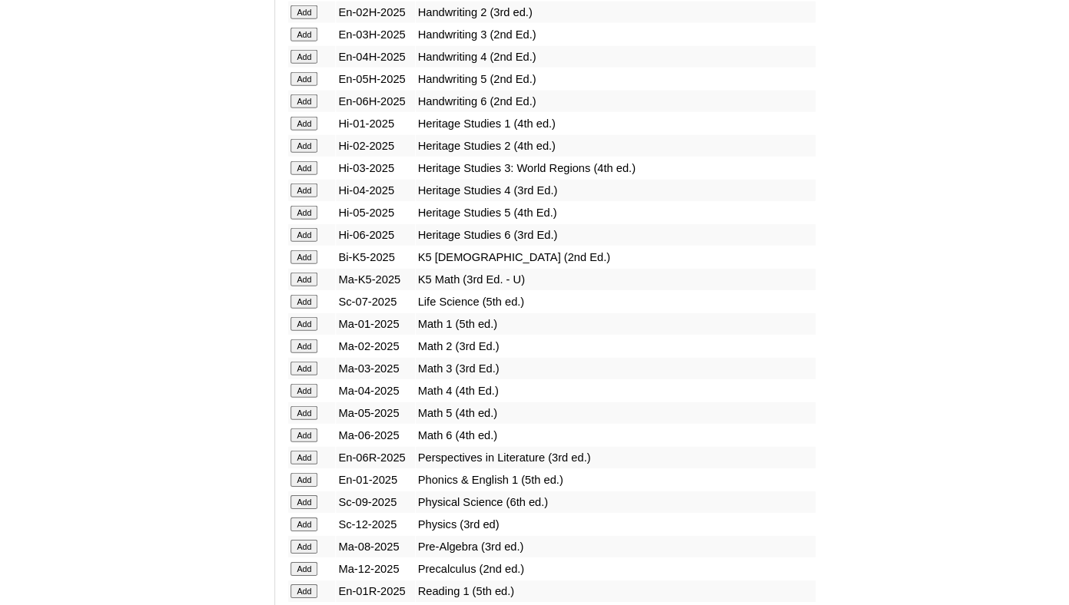
scroll to position [1389, 0]
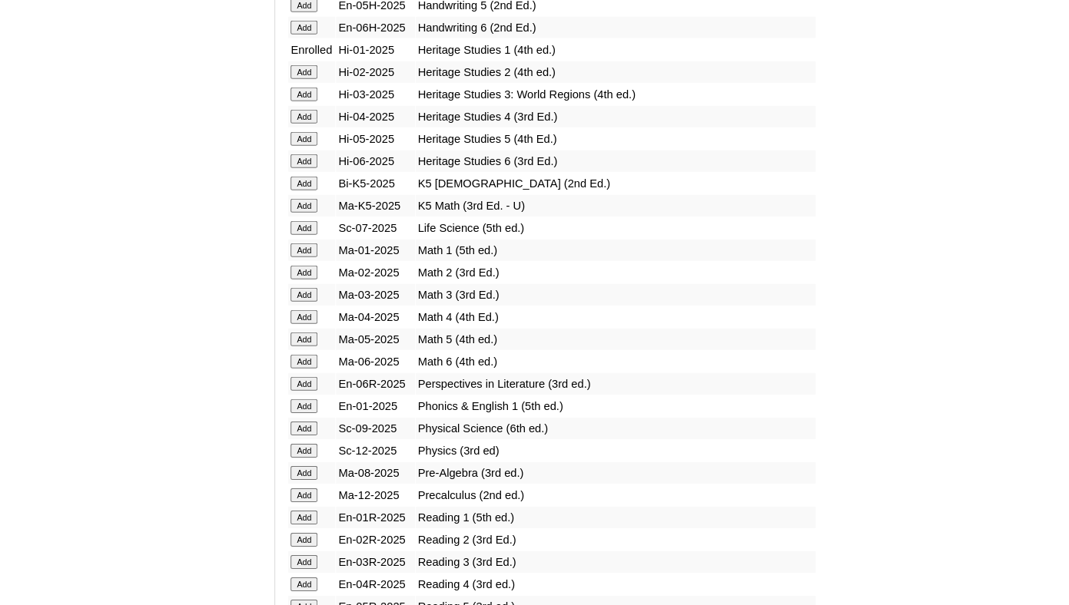
scroll to position [1477, 0]
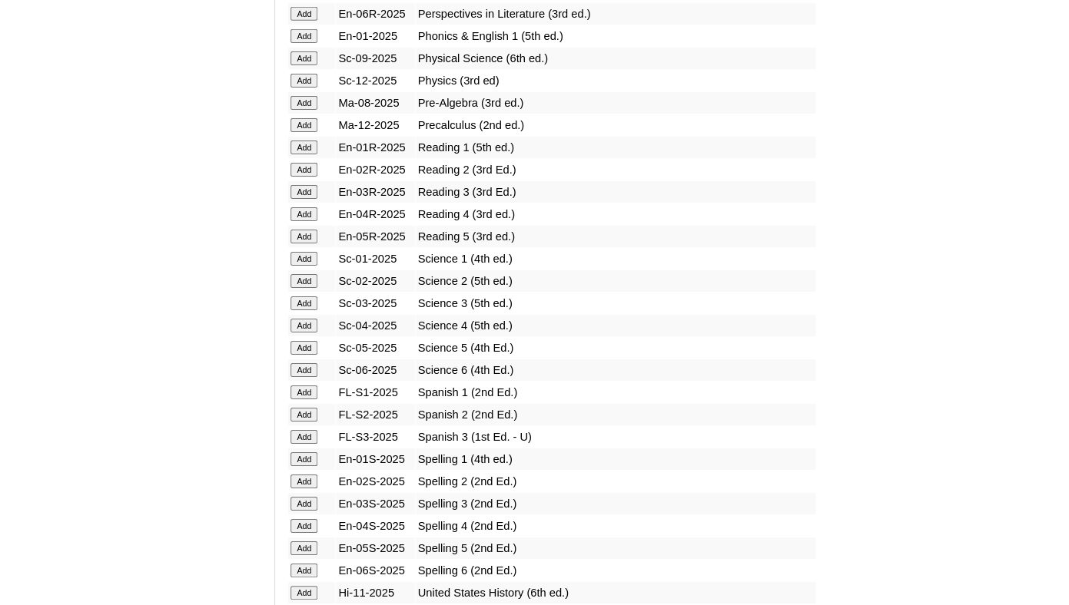
scroll to position [1846, 0]
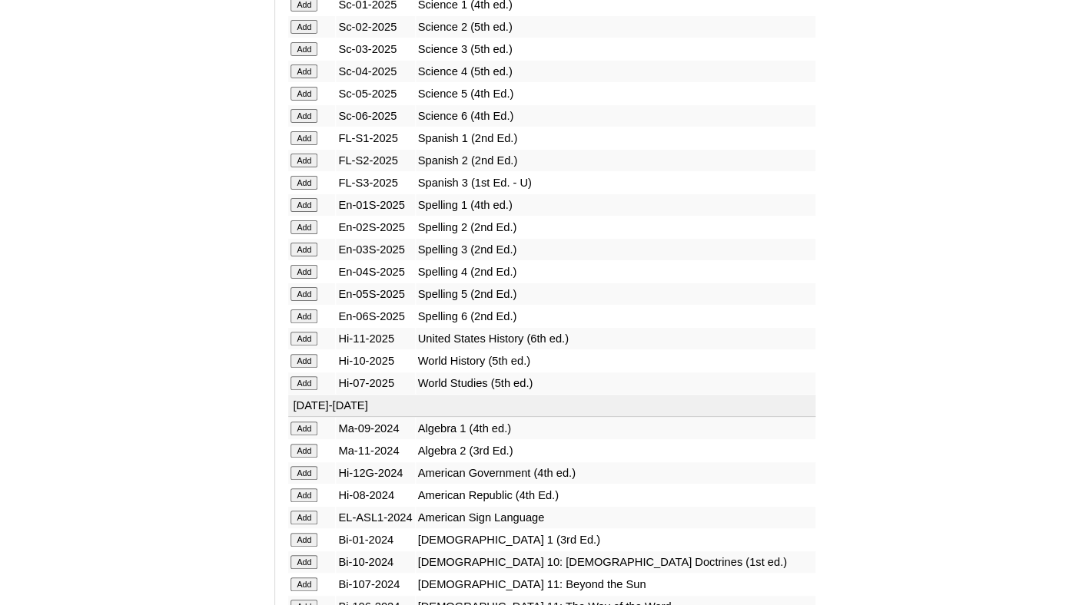
scroll to position [2038, 0]
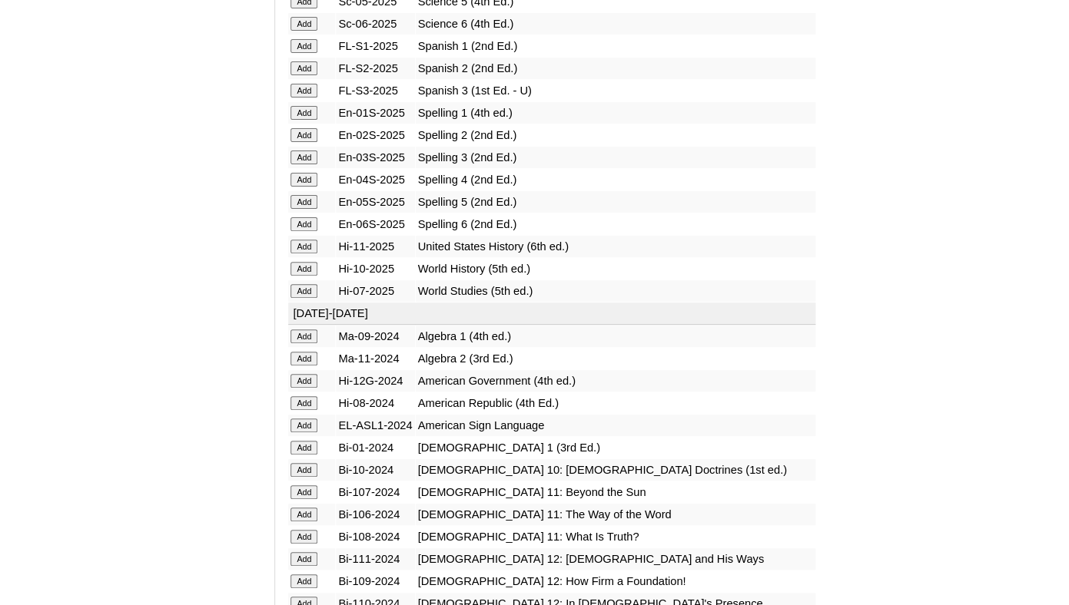
scroll to position [2168, 0]
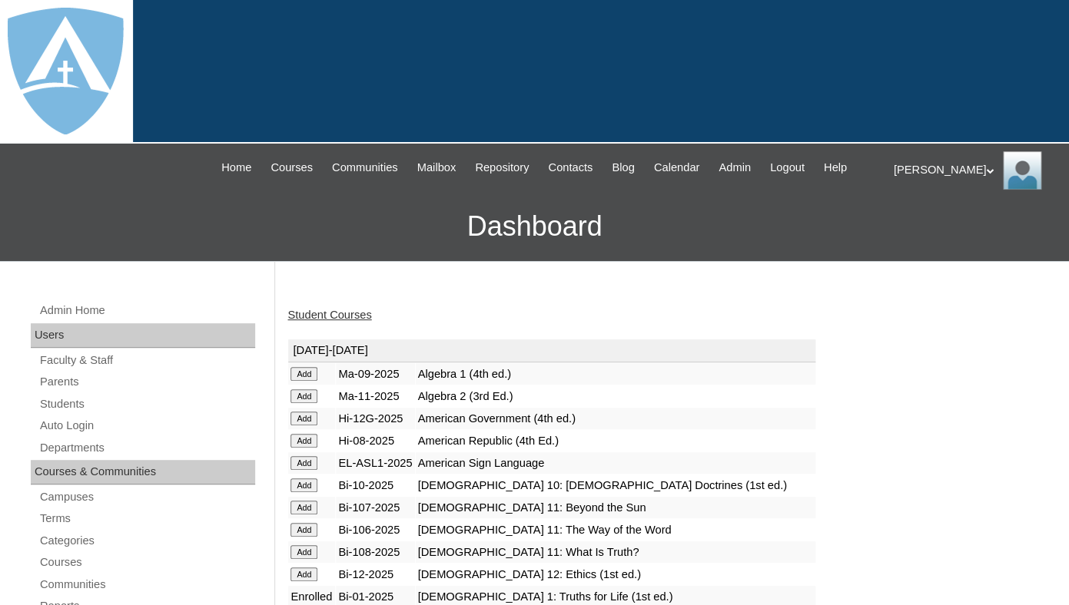
click at [340, 321] on link "Student Courses" at bounding box center [329, 315] width 84 height 12
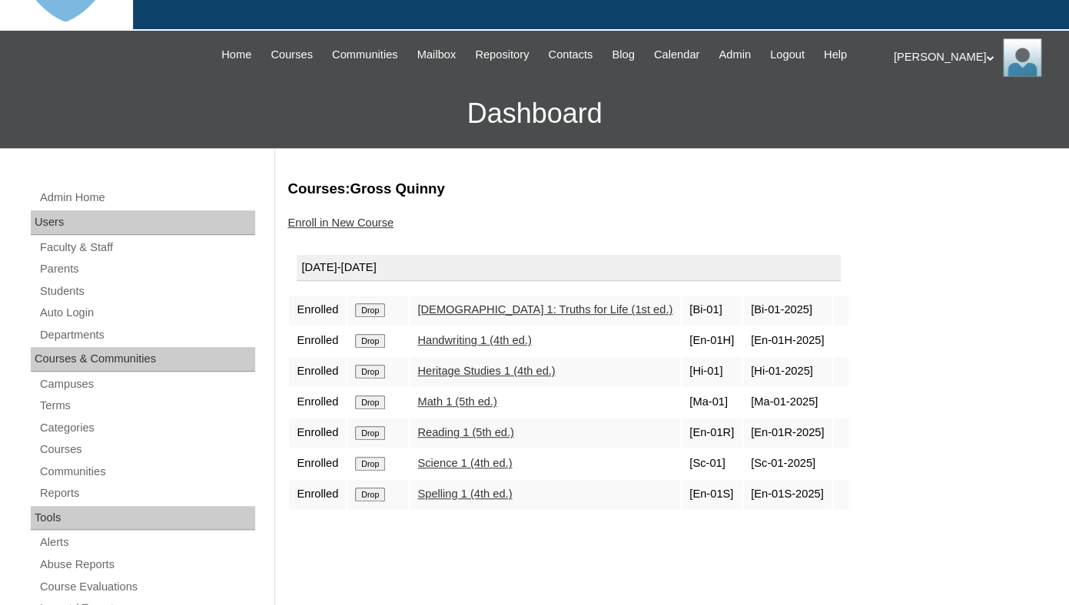
scroll to position [160, 0]
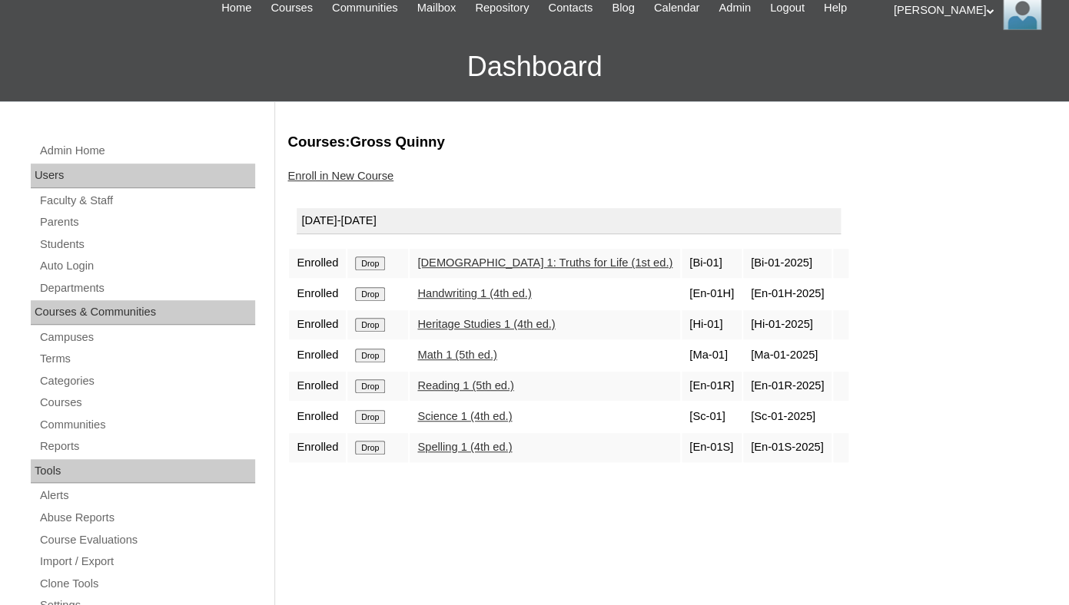
click at [317, 182] on link "Enroll in New Course" at bounding box center [340, 176] width 106 height 12
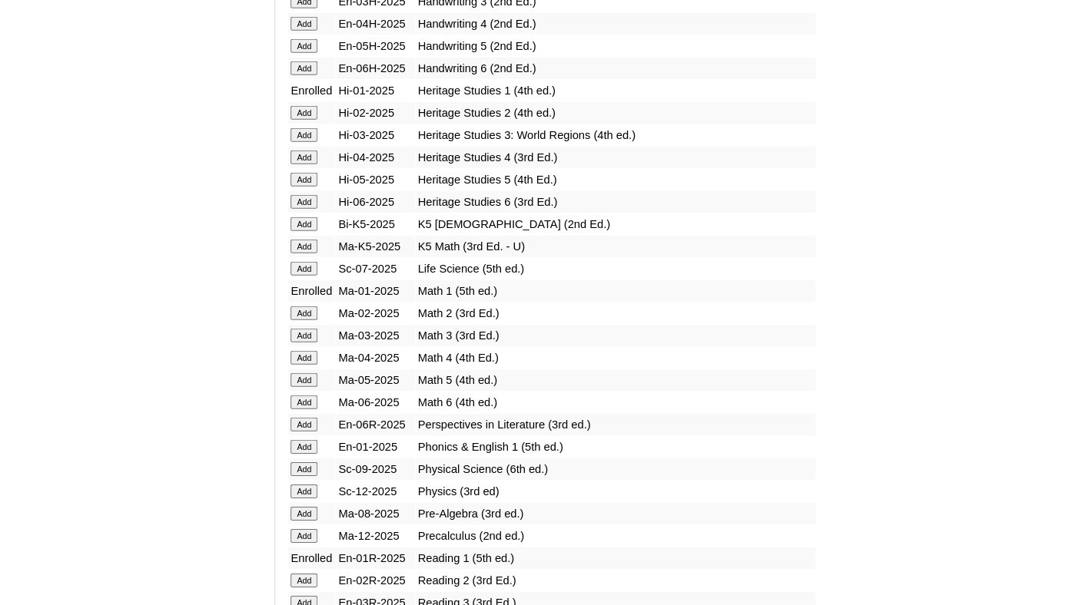
scroll to position [1762, 0]
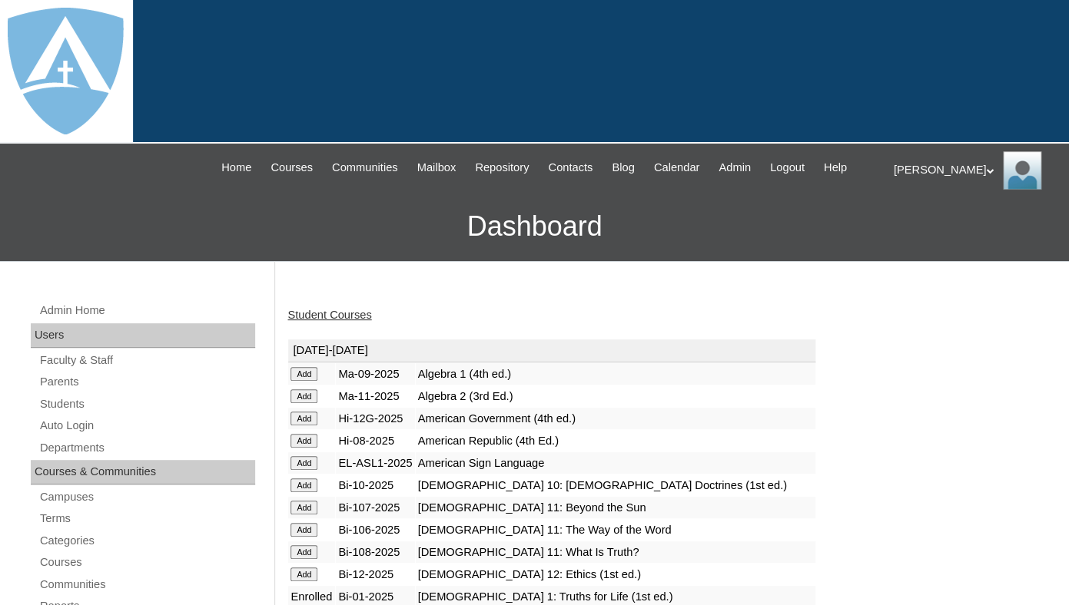
click at [323, 321] on link "Student Courses" at bounding box center [329, 315] width 84 height 12
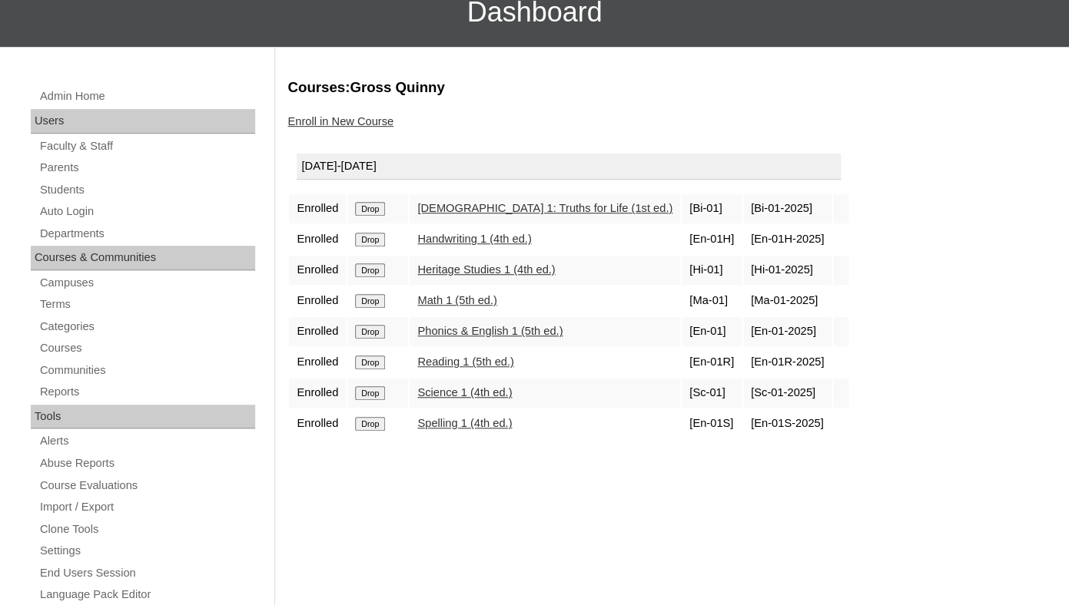
scroll to position [226, 0]
